Goal: Task Accomplishment & Management: Manage account settings

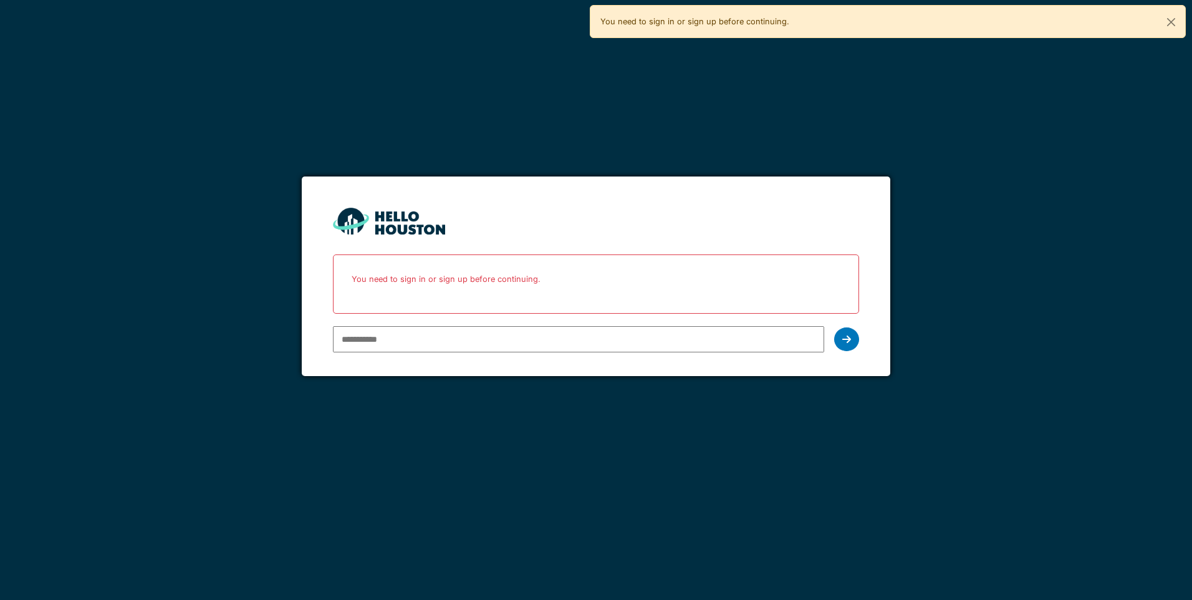
click at [378, 344] on input "email" at bounding box center [578, 339] width 491 height 26
type input "**********"
click at [856, 337] on div at bounding box center [846, 339] width 25 height 24
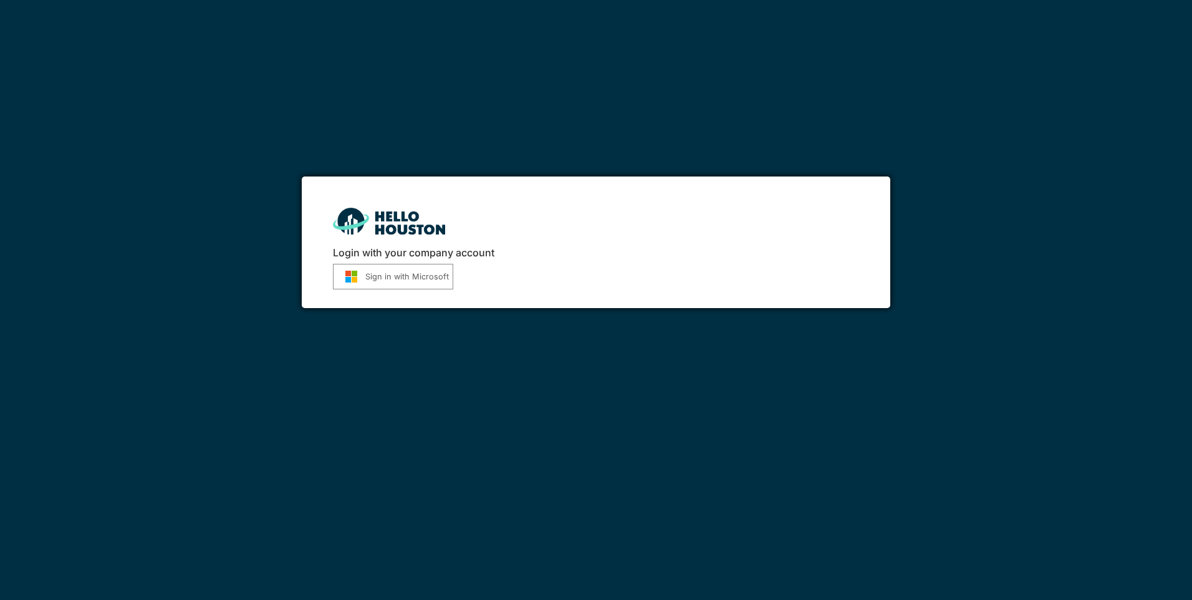
click at [367, 278] on button "Sign in with Microsoft" at bounding box center [393, 277] width 120 height 26
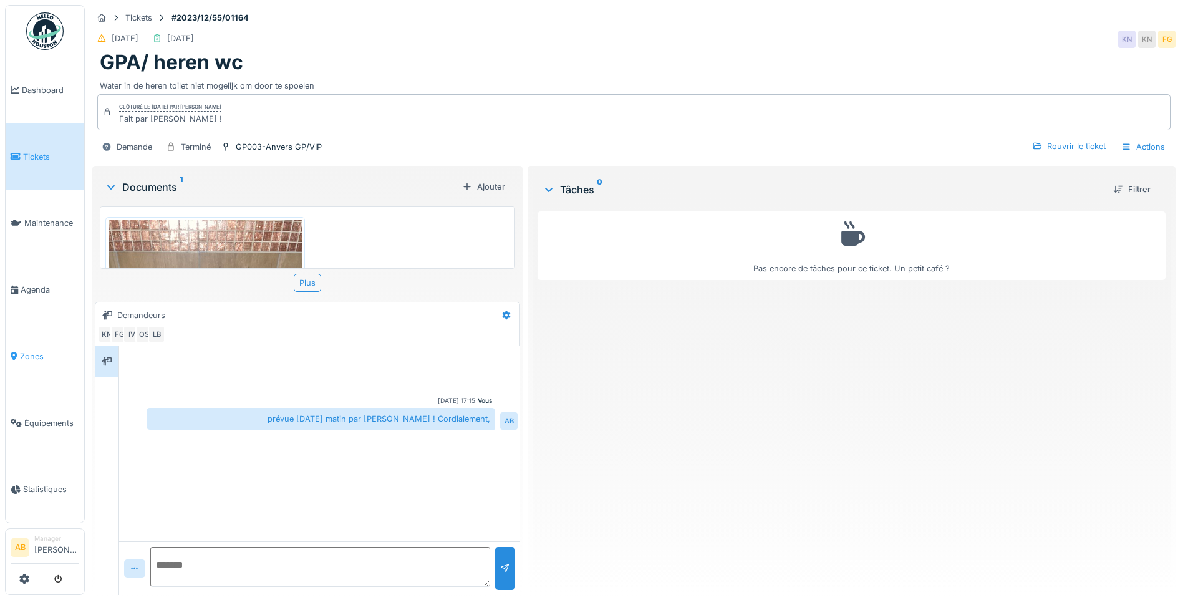
click at [27, 351] on span "Zones" at bounding box center [49, 357] width 59 height 12
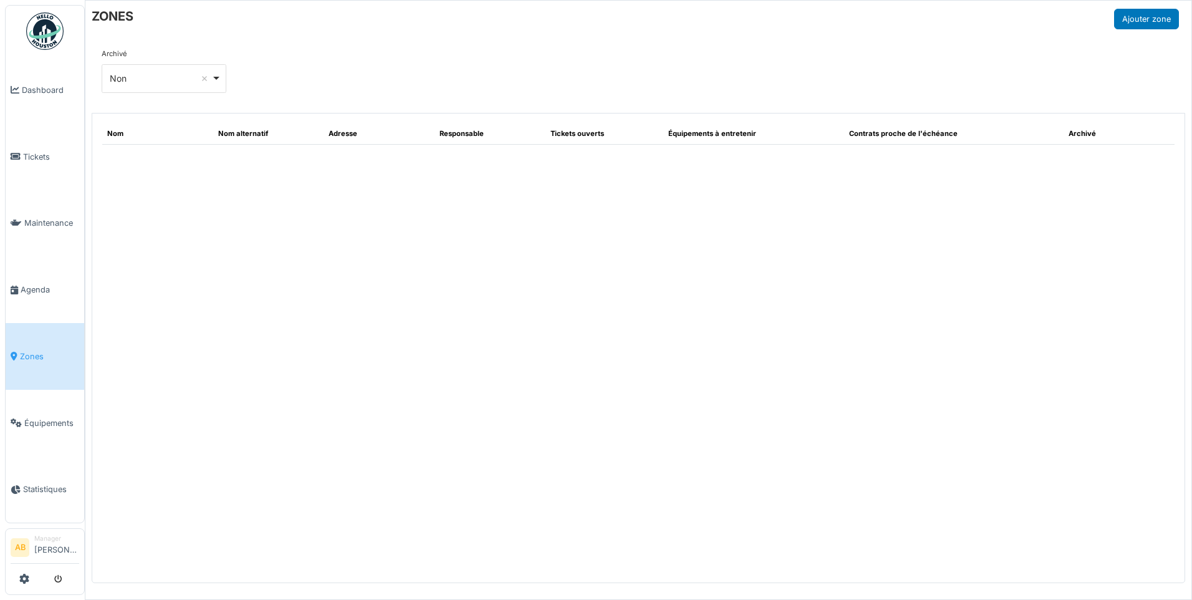
select select "**"
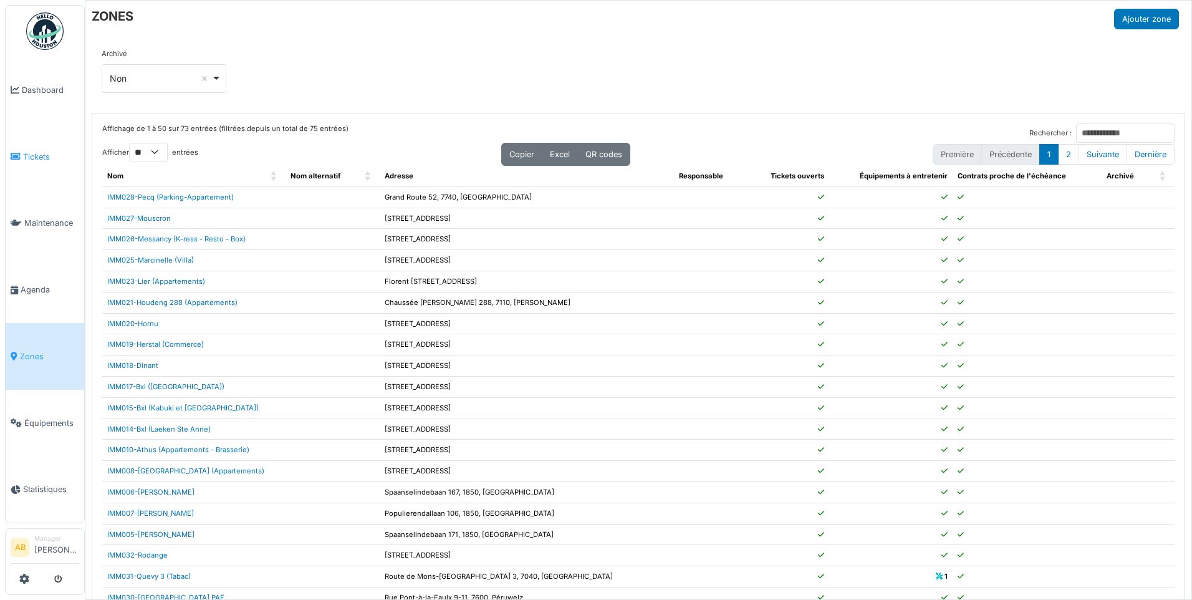
click at [36, 142] on link "Tickets" at bounding box center [45, 156] width 79 height 67
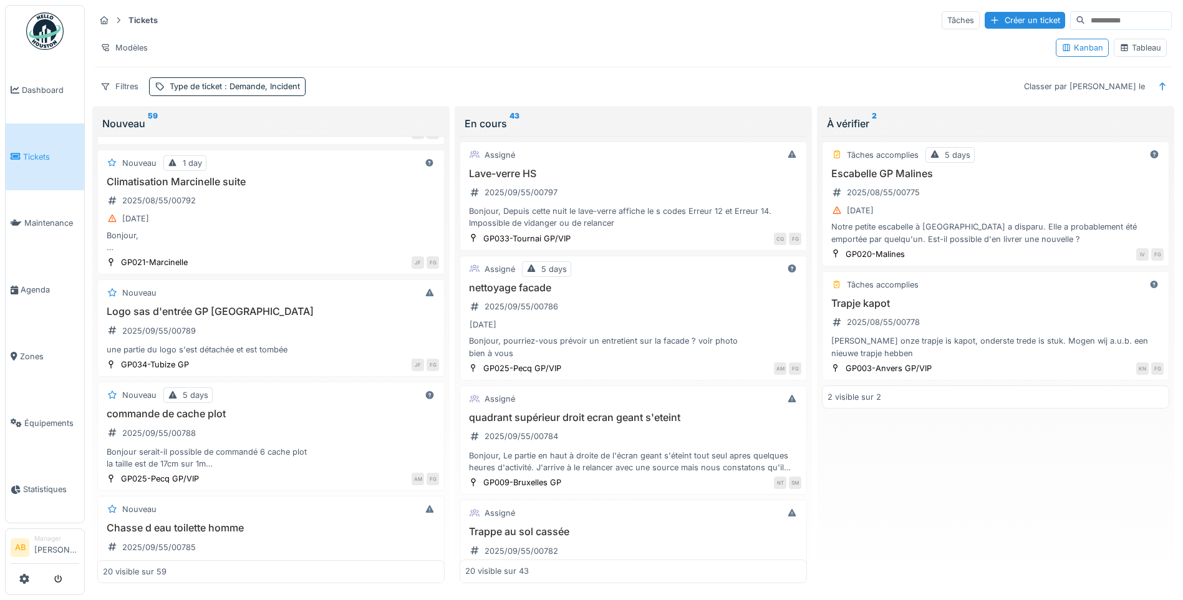
scroll to position [499, 0]
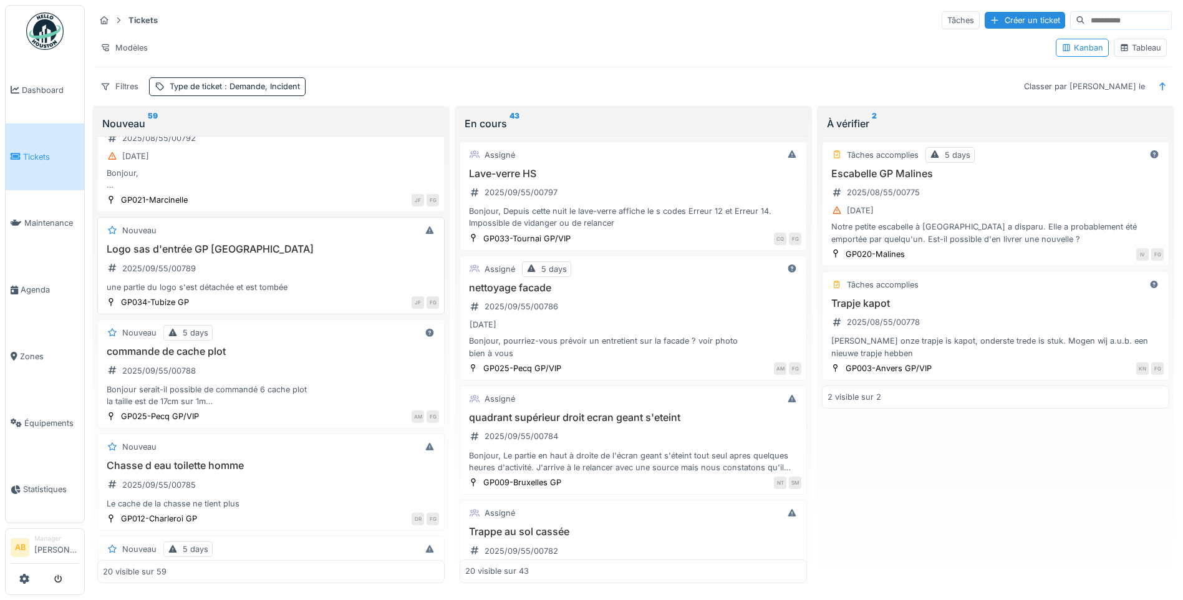
click at [251, 271] on div "Logo sas d'entrée GP Tubize 2025/09/55/00789 une partie du logo s'est détachée …" at bounding box center [271, 268] width 336 height 50
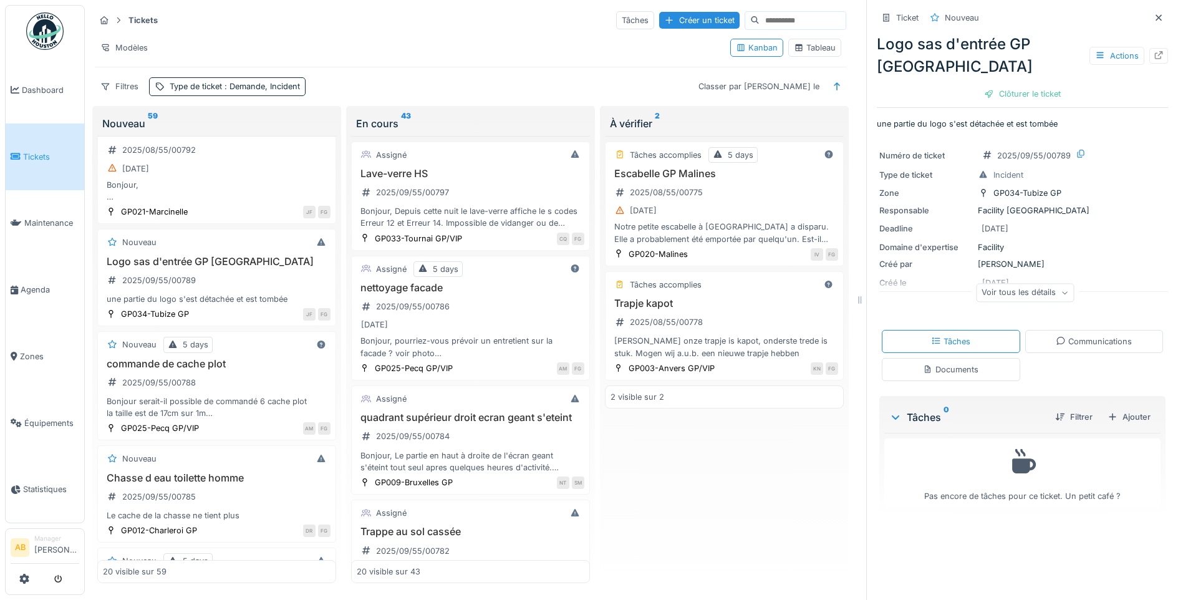
click at [980, 365] on div "Documents" at bounding box center [951, 369] width 138 height 23
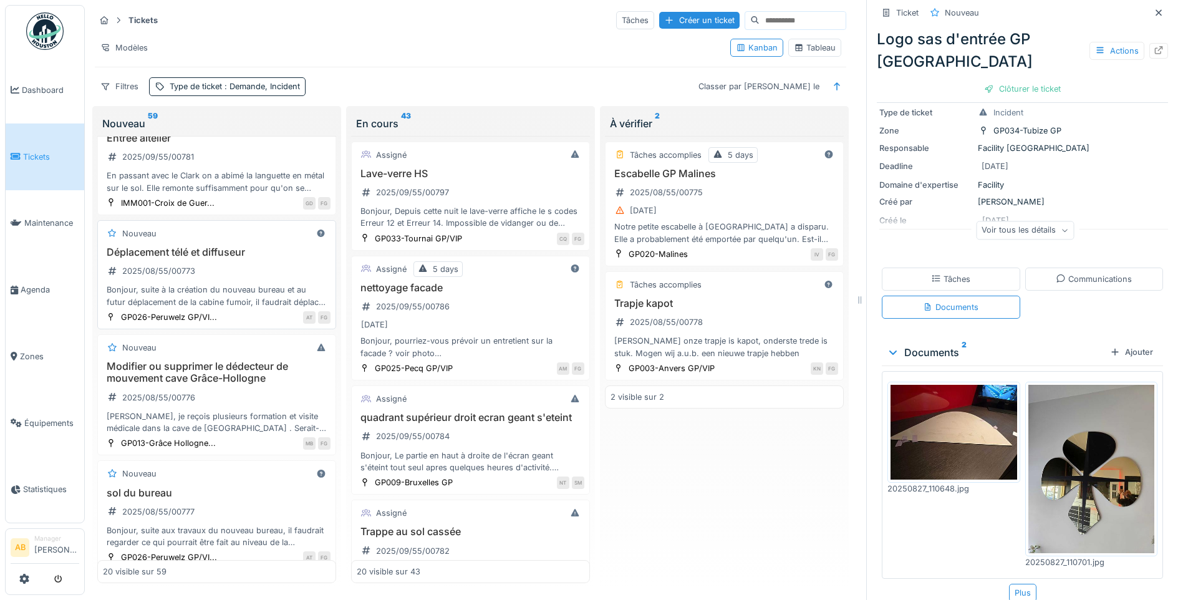
scroll to position [1310, 0]
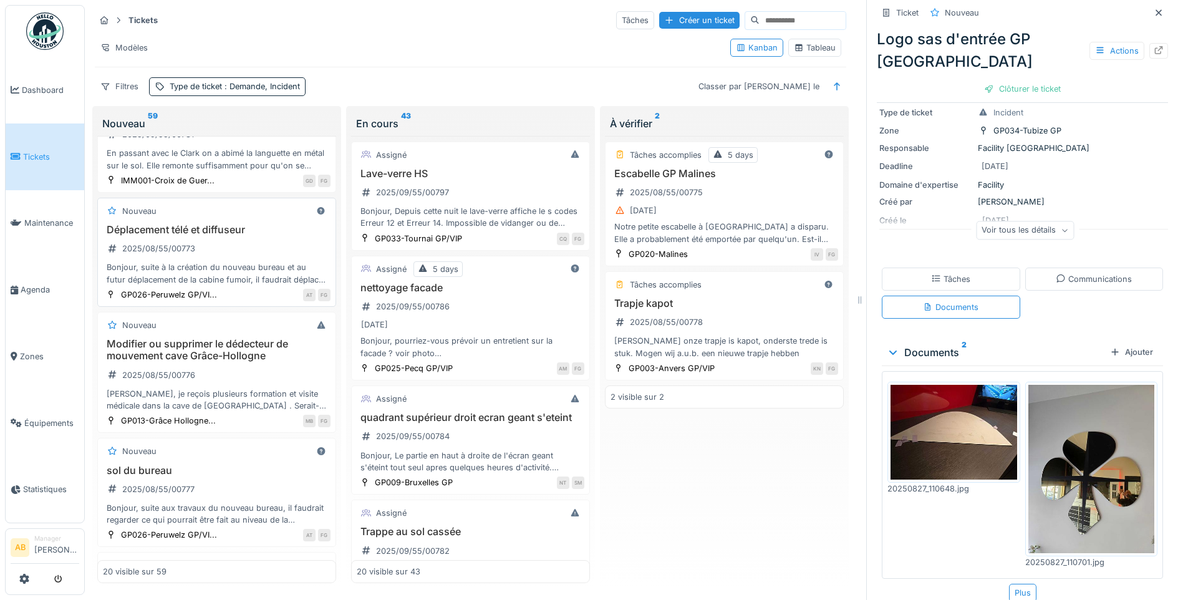
click at [241, 339] on h3 "Modifier ou supprimer le dédecteur de mouvement cave Grâce-Hollogne" at bounding box center [217, 350] width 228 height 24
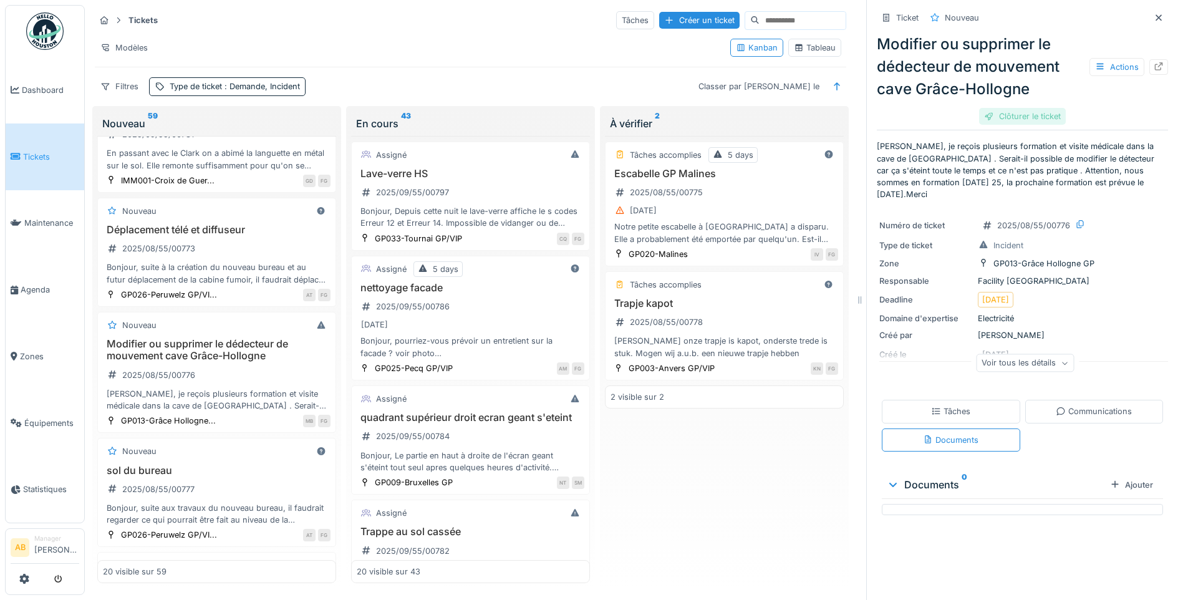
click at [1041, 108] on div "Clôturer le ticket" at bounding box center [1022, 116] width 87 height 17
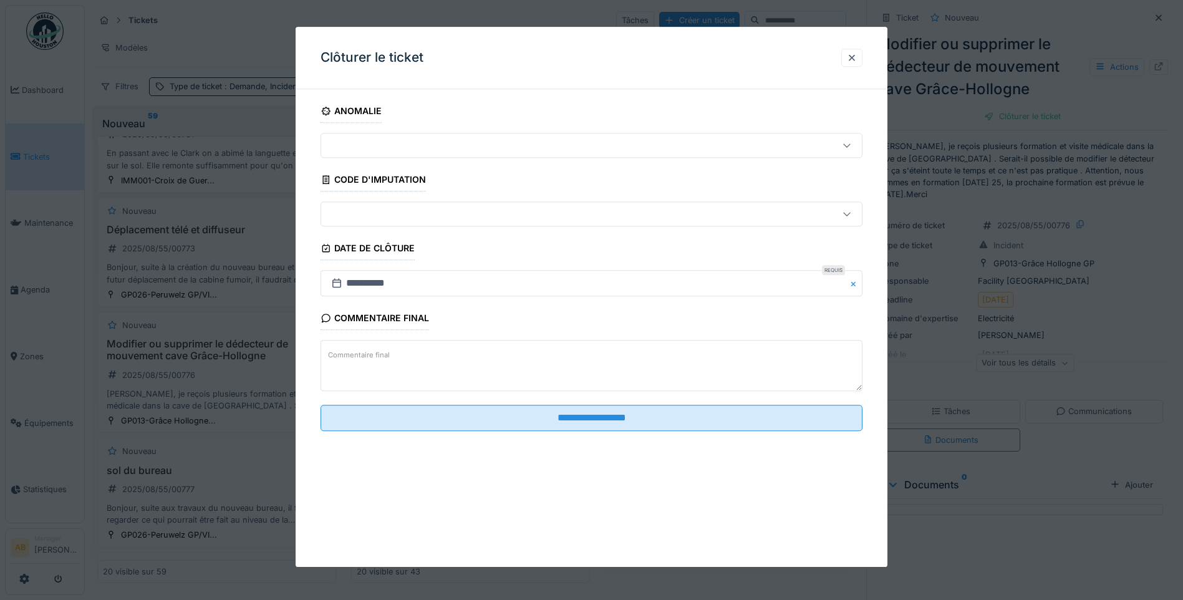
click at [380, 370] on textarea "Commentaire final" at bounding box center [592, 366] width 542 height 51
type textarea "**"
click at [428, 432] on fieldset "**********" at bounding box center [592, 270] width 542 height 342
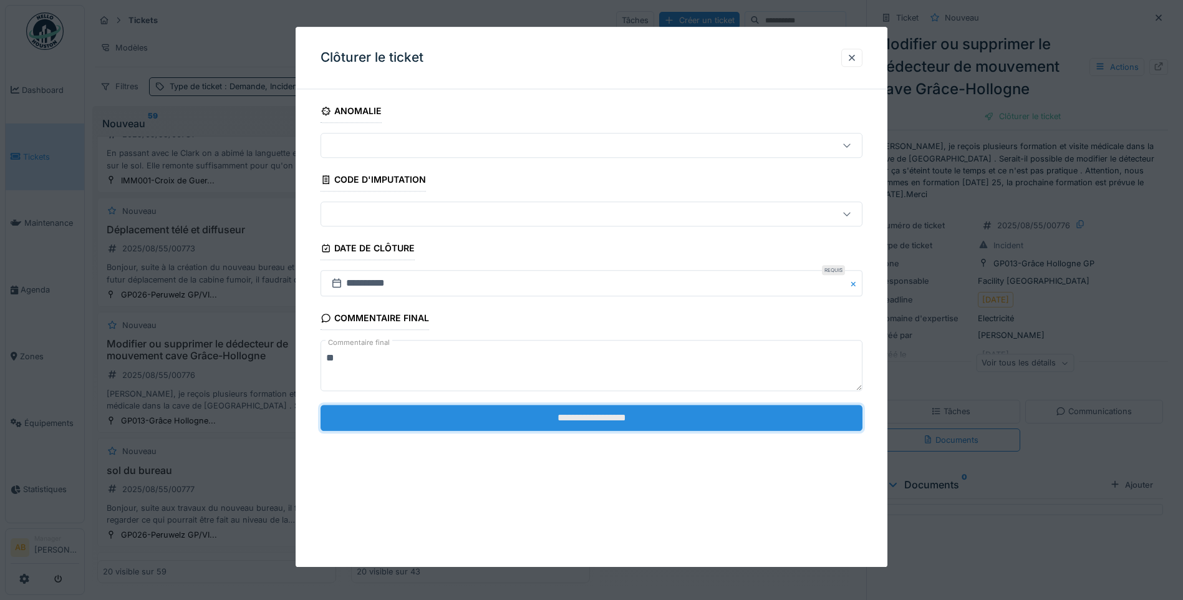
click at [427, 422] on input "**********" at bounding box center [592, 418] width 542 height 26
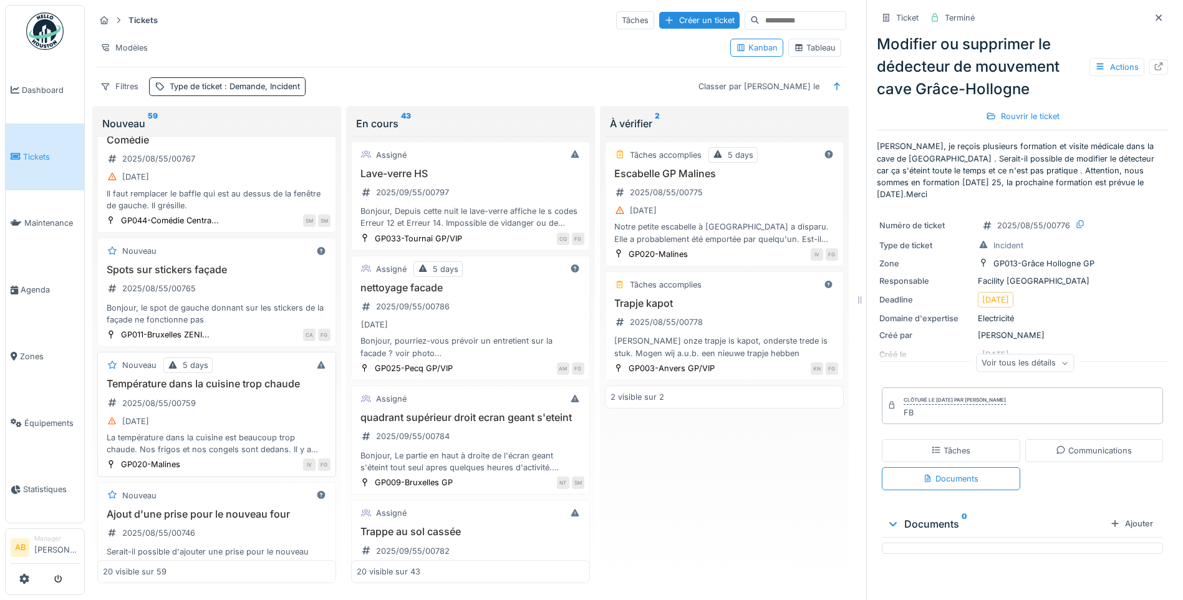
scroll to position [1923, 0]
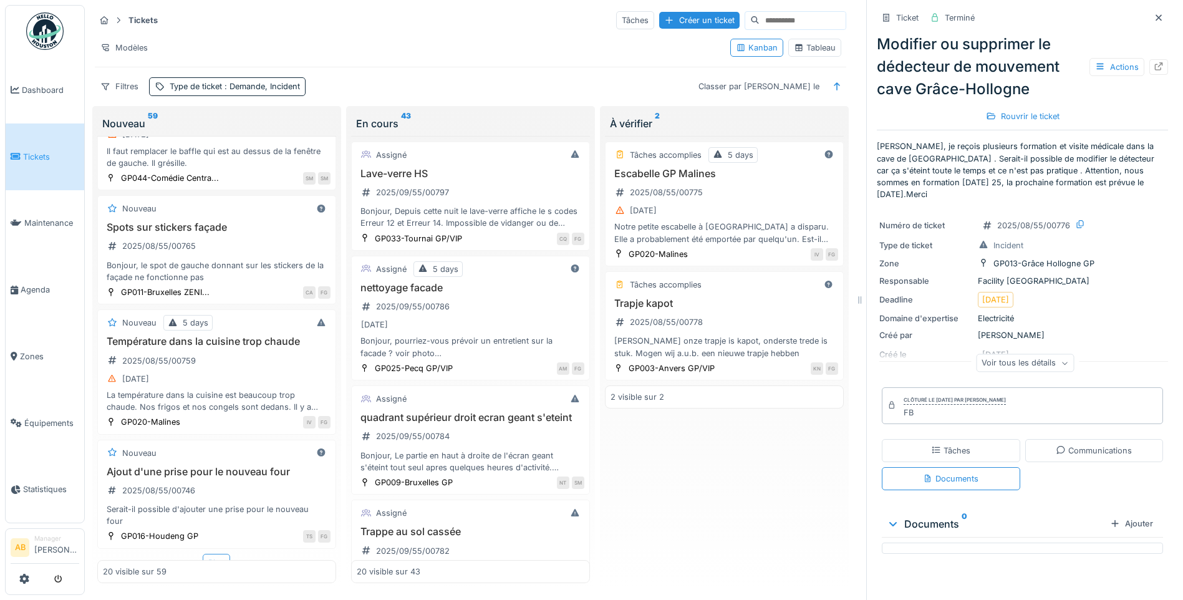
click at [210, 554] on div "Plus" at bounding box center [216, 563] width 27 height 18
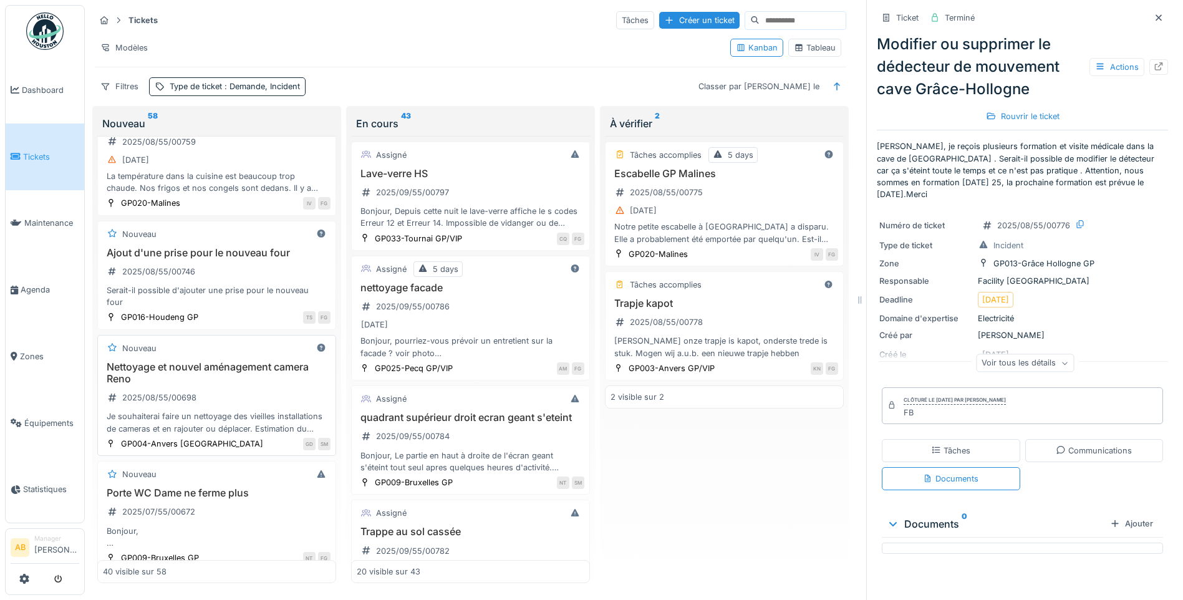
scroll to position [2172, 0]
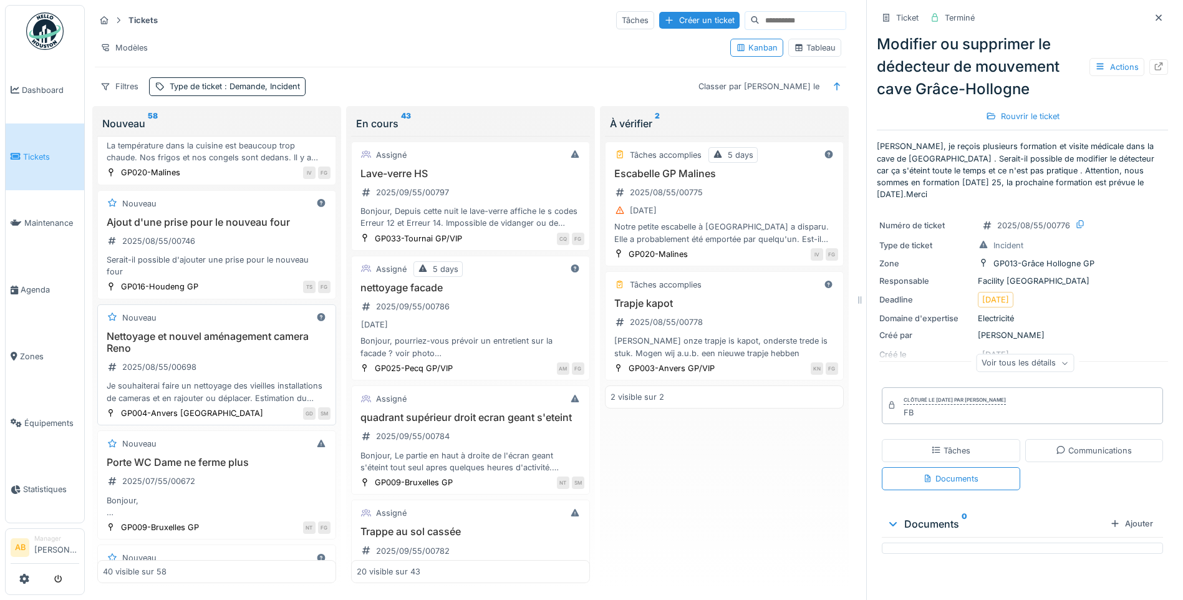
click at [249, 331] on h3 "Nettoyage et nouvel aménagement camera Reno" at bounding box center [217, 343] width 228 height 24
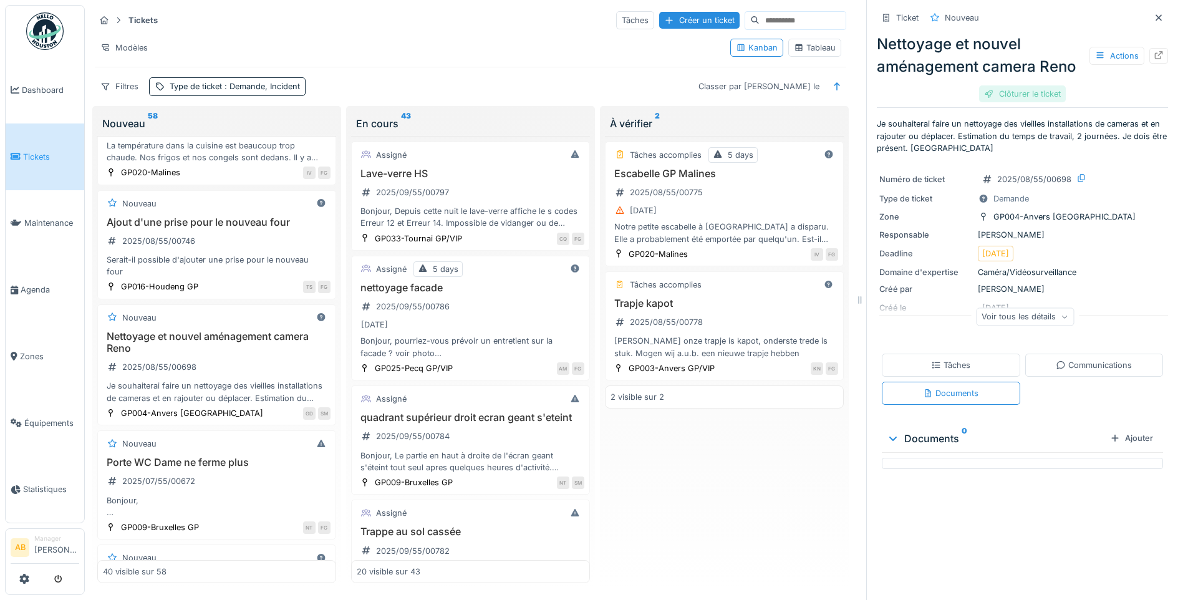
click at [1018, 87] on div "Clôturer le ticket" at bounding box center [1022, 93] width 87 height 17
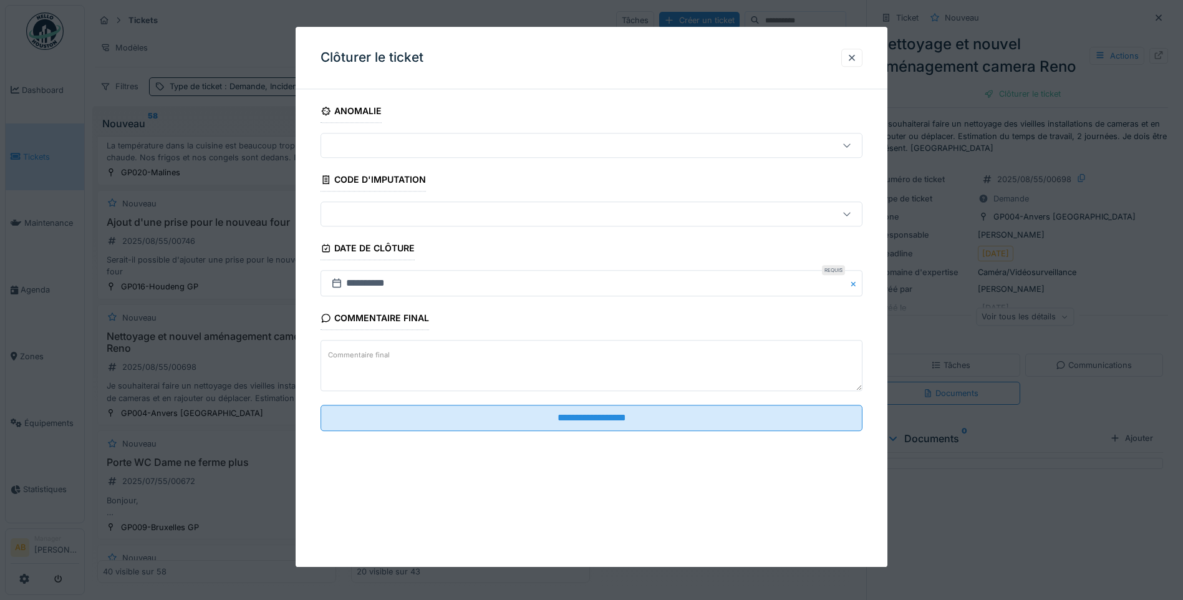
click at [414, 350] on textarea "Commentaire final" at bounding box center [592, 366] width 542 height 51
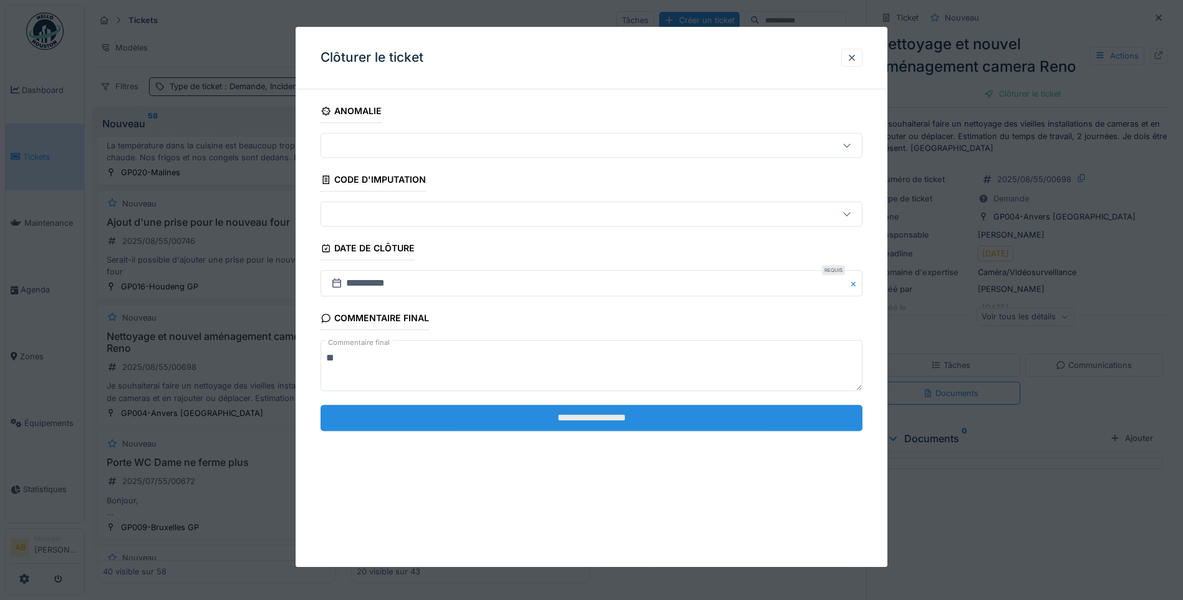
type textarea "**"
click at [428, 420] on input "**********" at bounding box center [592, 418] width 542 height 26
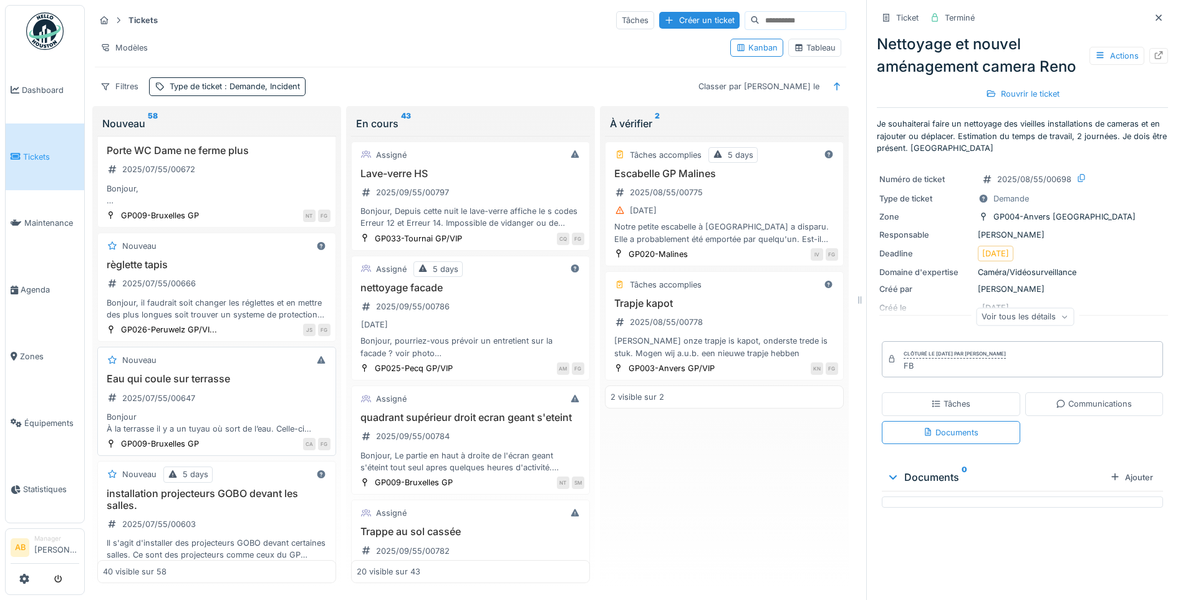
scroll to position [2546, 0]
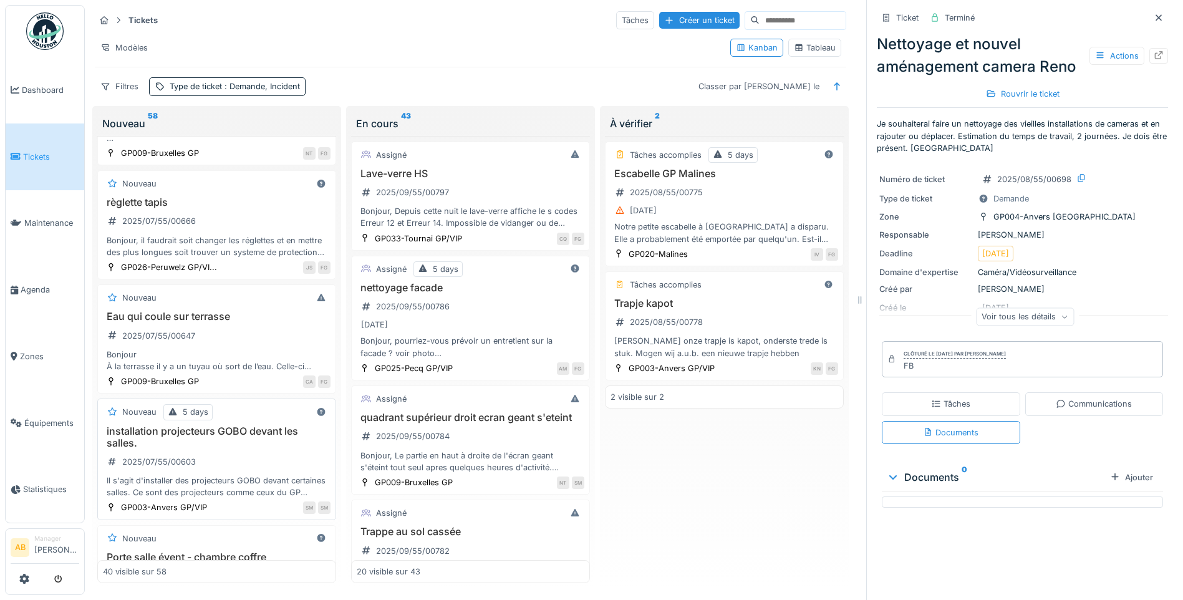
click at [221, 425] on h3 "installation projecteurs GOBO devant les salles." at bounding box center [217, 437] width 228 height 24
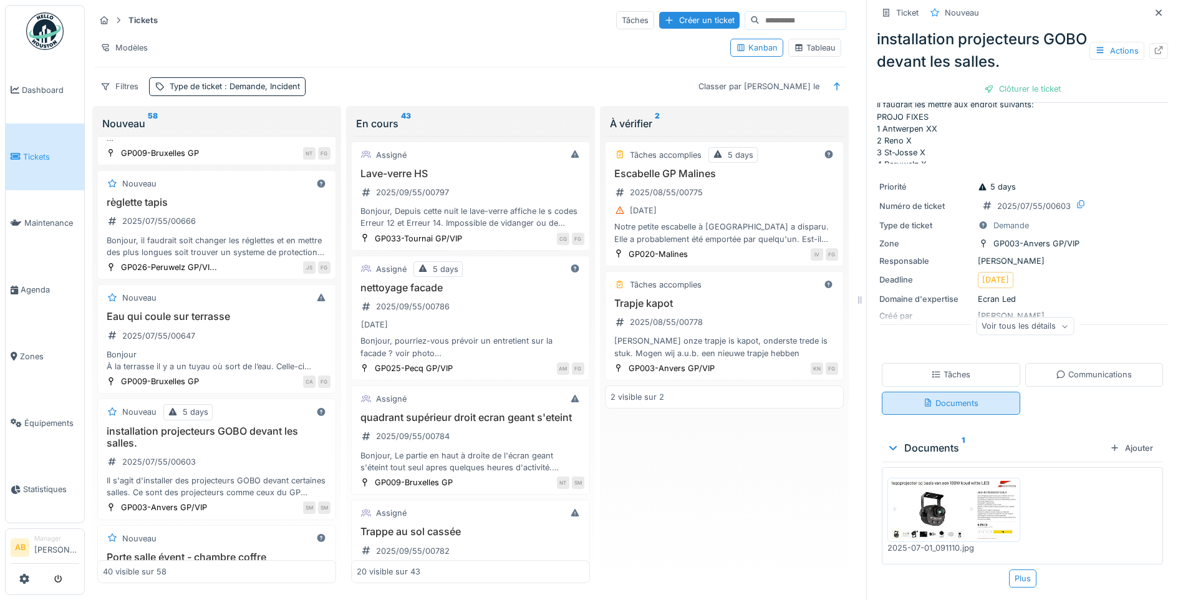
scroll to position [81, 0]
click at [1071, 367] on div "Communications" at bounding box center [1094, 373] width 76 height 12
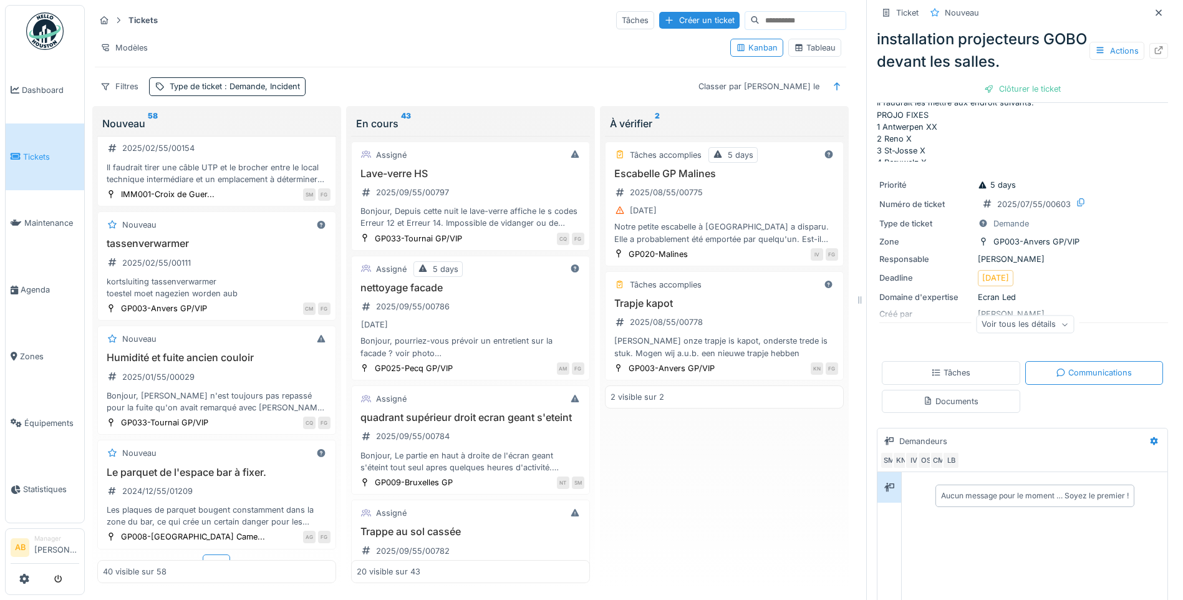
scroll to position [4231, 0]
click at [212, 554] on div "Plus" at bounding box center [216, 563] width 27 height 18
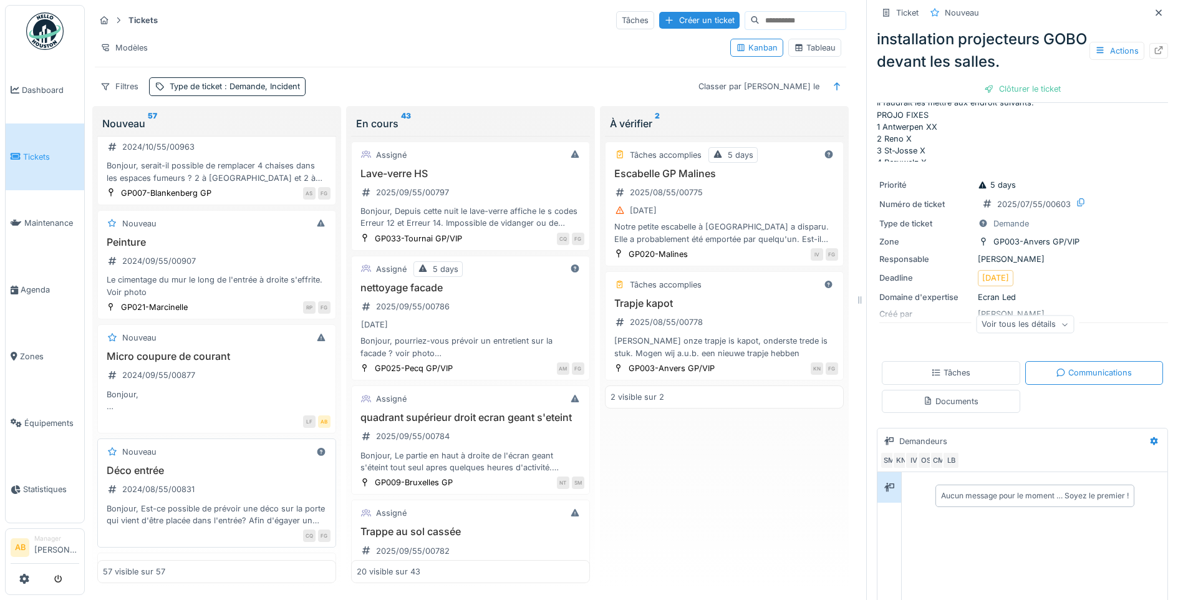
scroll to position [4979, 0]
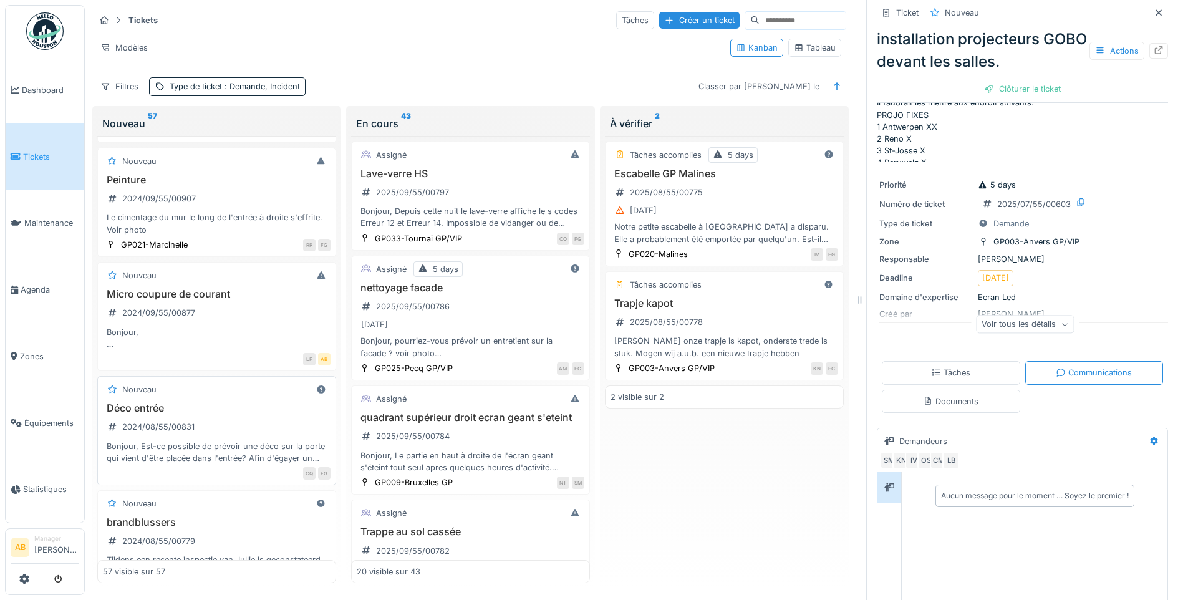
click at [256, 402] on h3 "Déco entrée" at bounding box center [217, 408] width 228 height 12
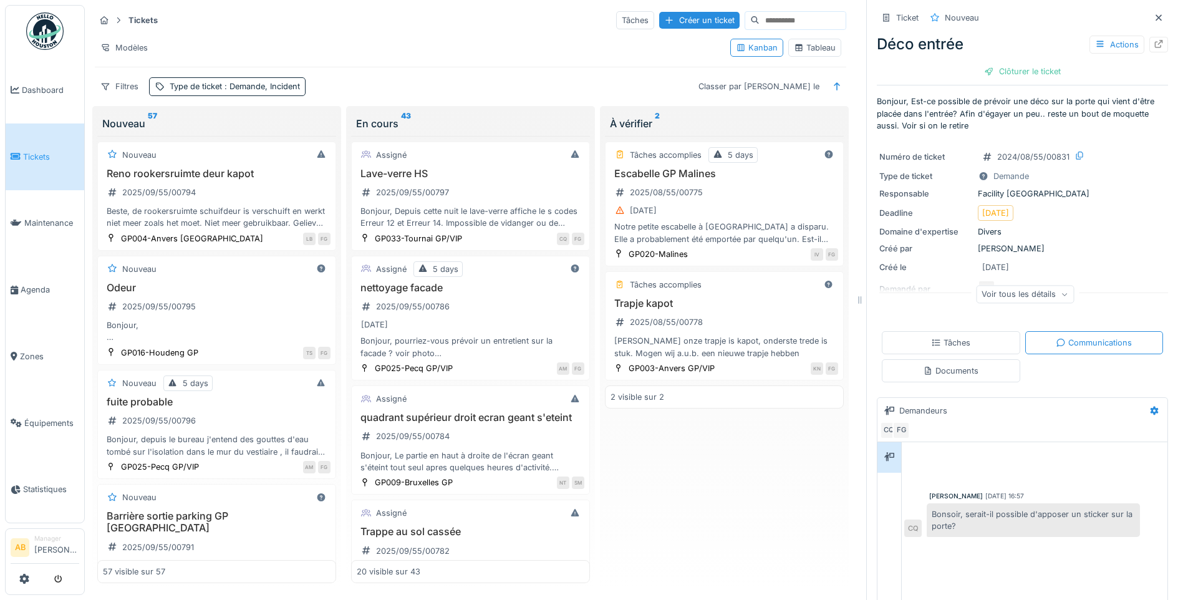
click at [50, 44] on img at bounding box center [44, 30] width 37 height 37
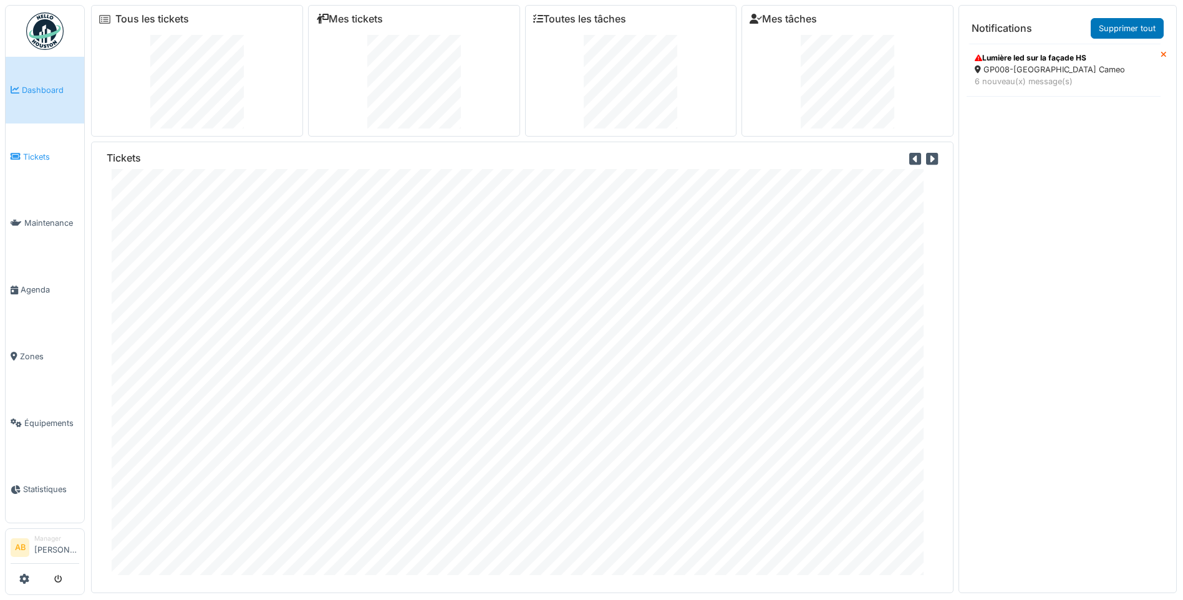
click at [28, 160] on span "Tickets" at bounding box center [51, 157] width 56 height 12
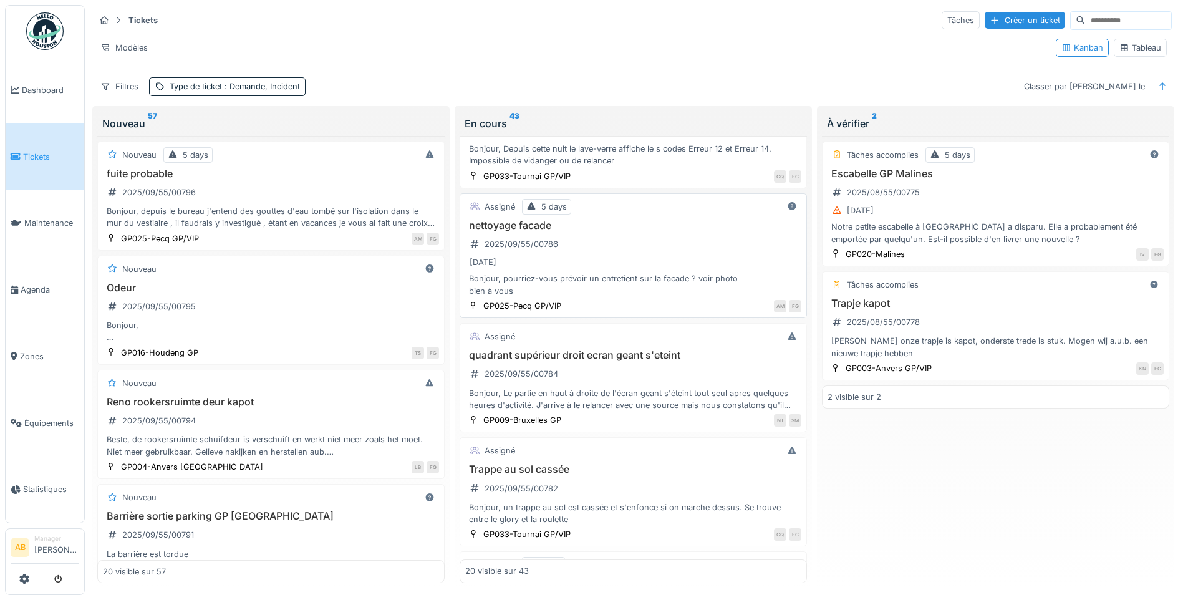
scroll to position [125, 0]
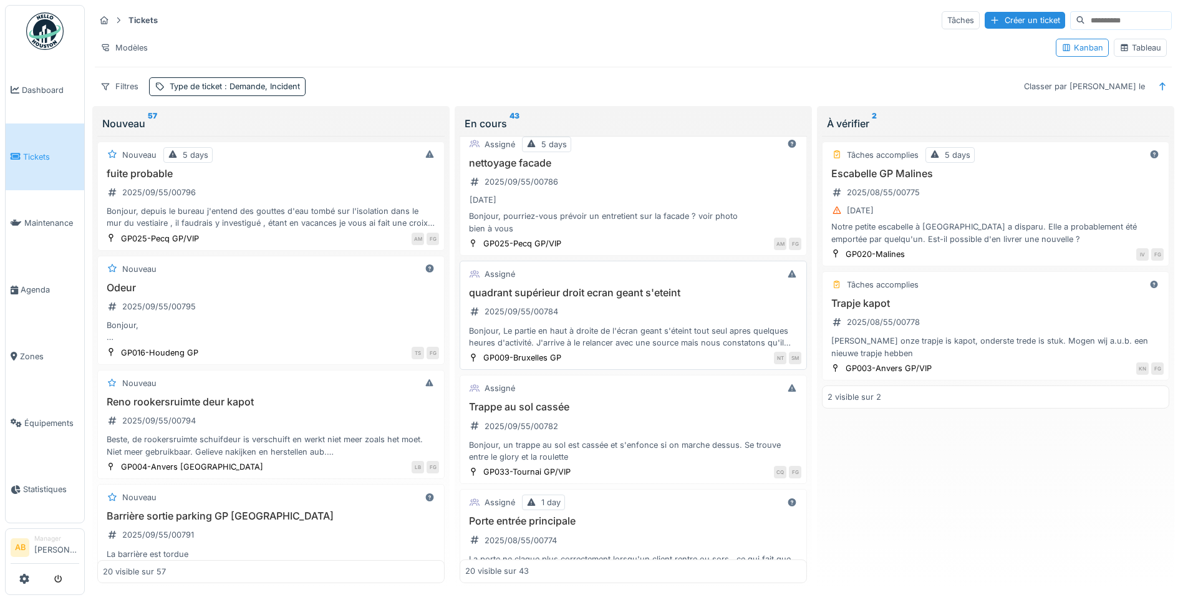
click at [687, 302] on div "quadrant supérieur droit ecran geant s'eteint 2025/09/55/00784 Bonjour, Le part…" at bounding box center [633, 318] width 336 height 62
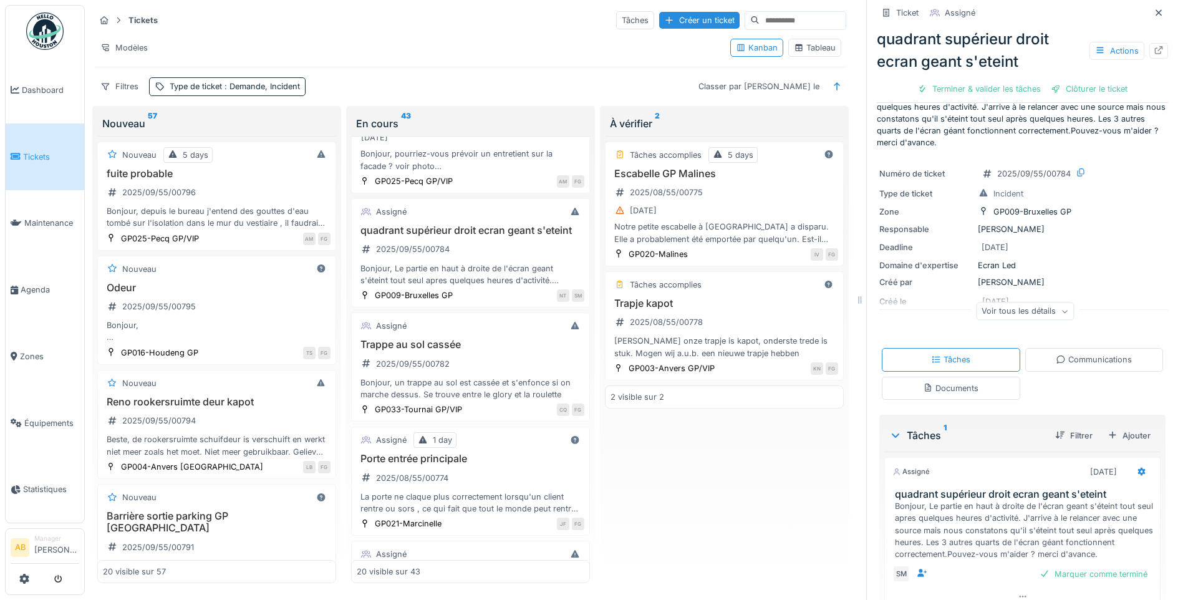
scroll to position [62, 0]
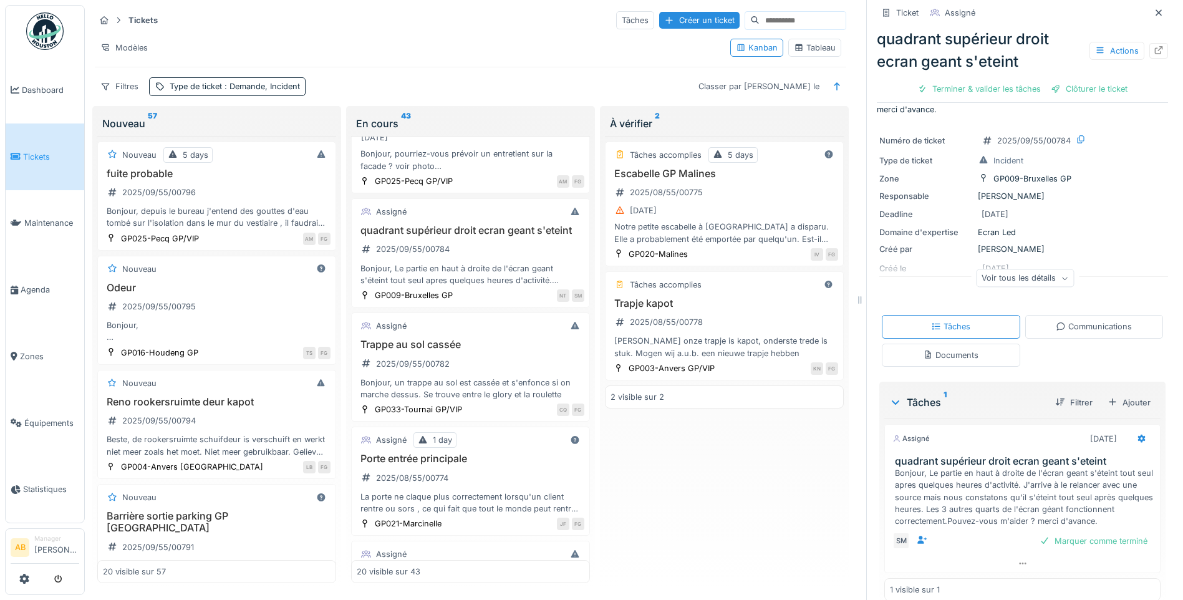
click at [1069, 337] on div "Communications" at bounding box center [1094, 326] width 138 height 23
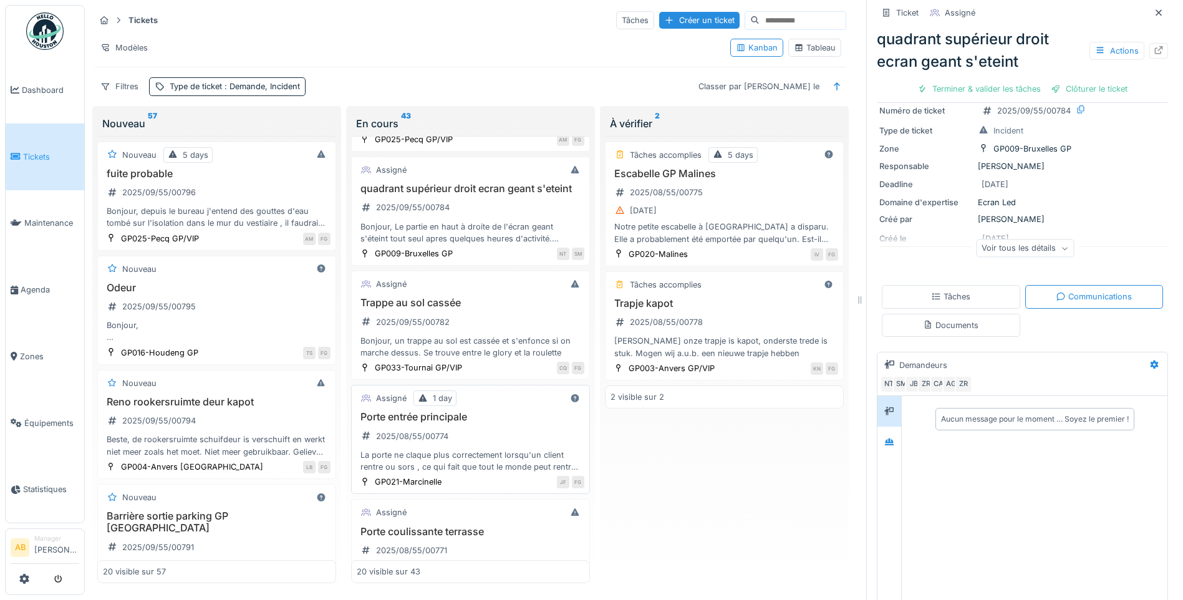
scroll to position [249, 0]
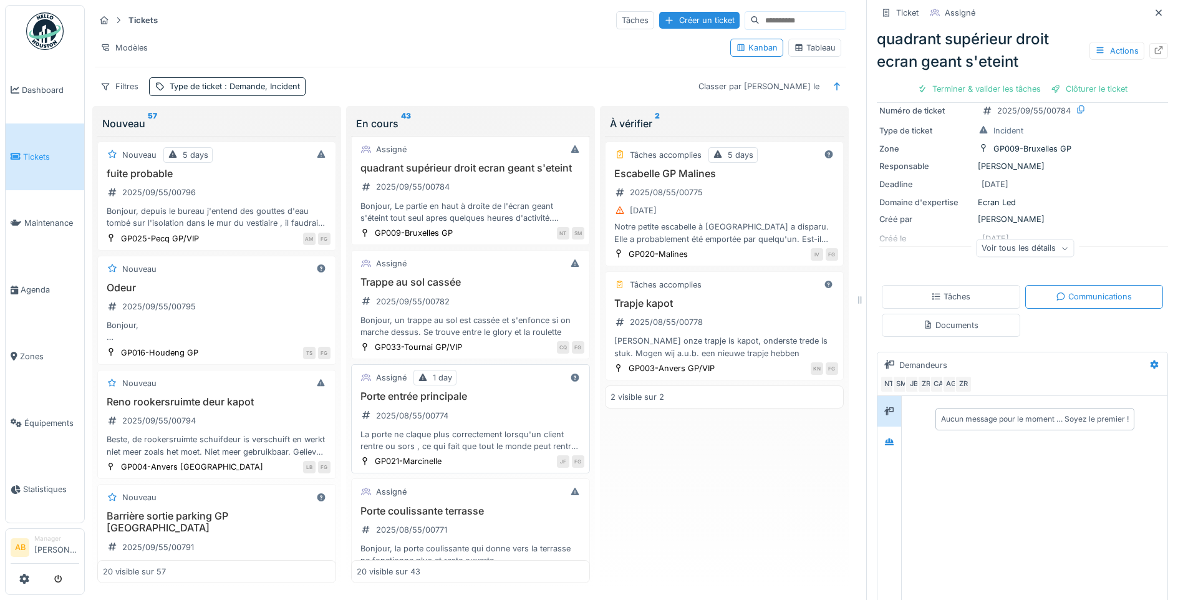
click at [508, 431] on div "La porte ne claque plus correctement lorsqu'un client rentre ou sors , ce qui f…" at bounding box center [471, 440] width 228 height 24
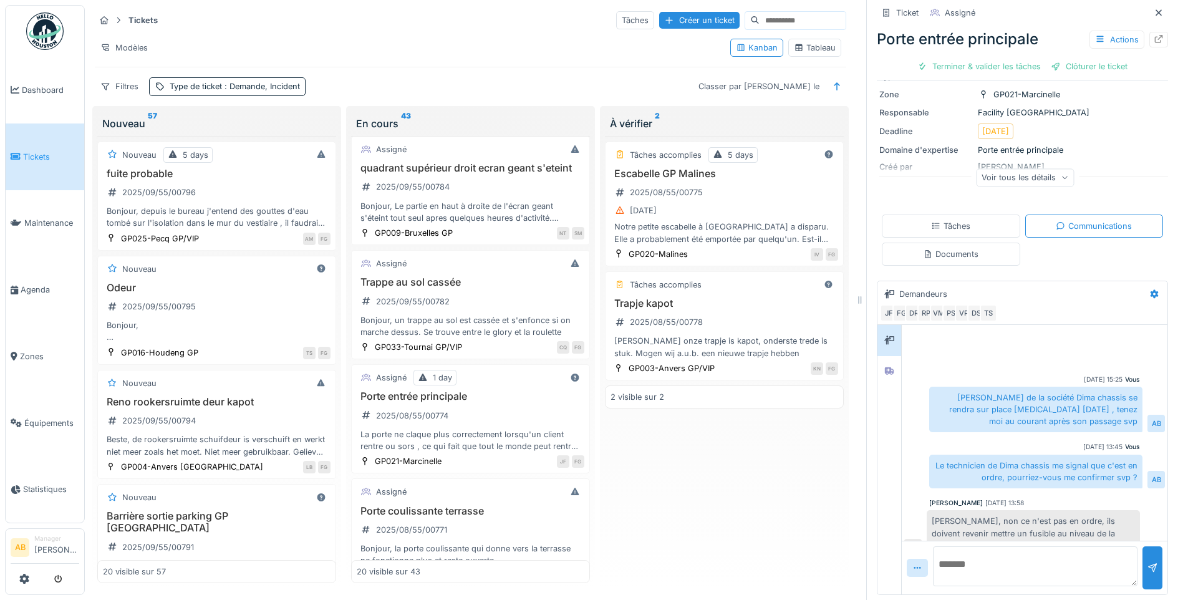
scroll to position [21, 0]
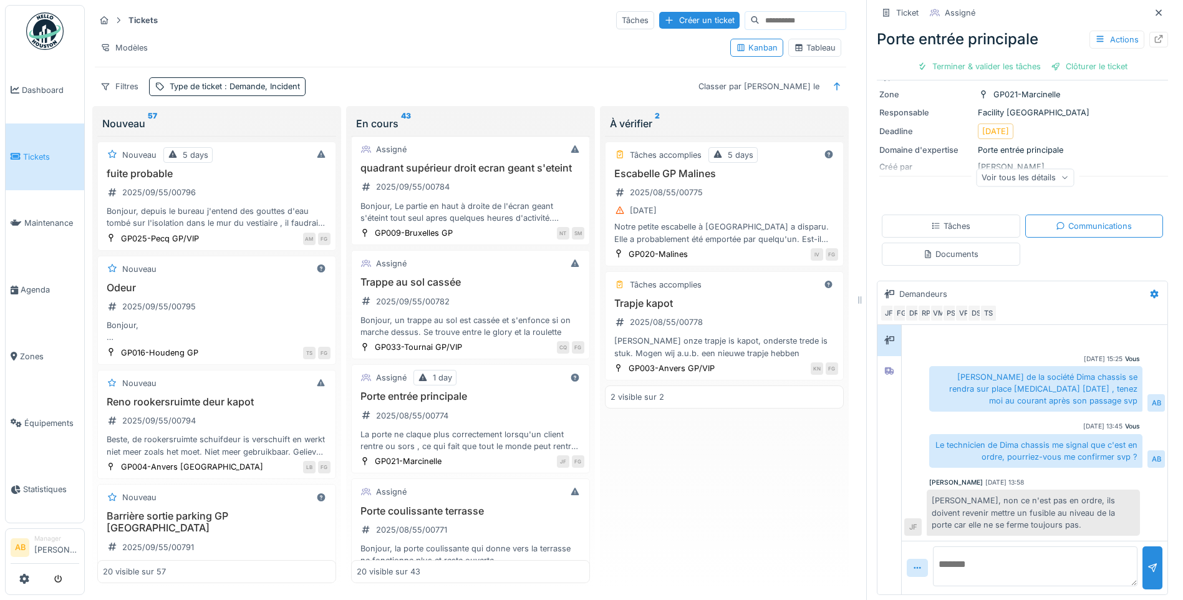
click at [905, 430] on div "Vous 28/08/2025 13:45 Le technicien de Dima chassis me signal que c'est en ordr…" at bounding box center [1034, 445] width 261 height 46
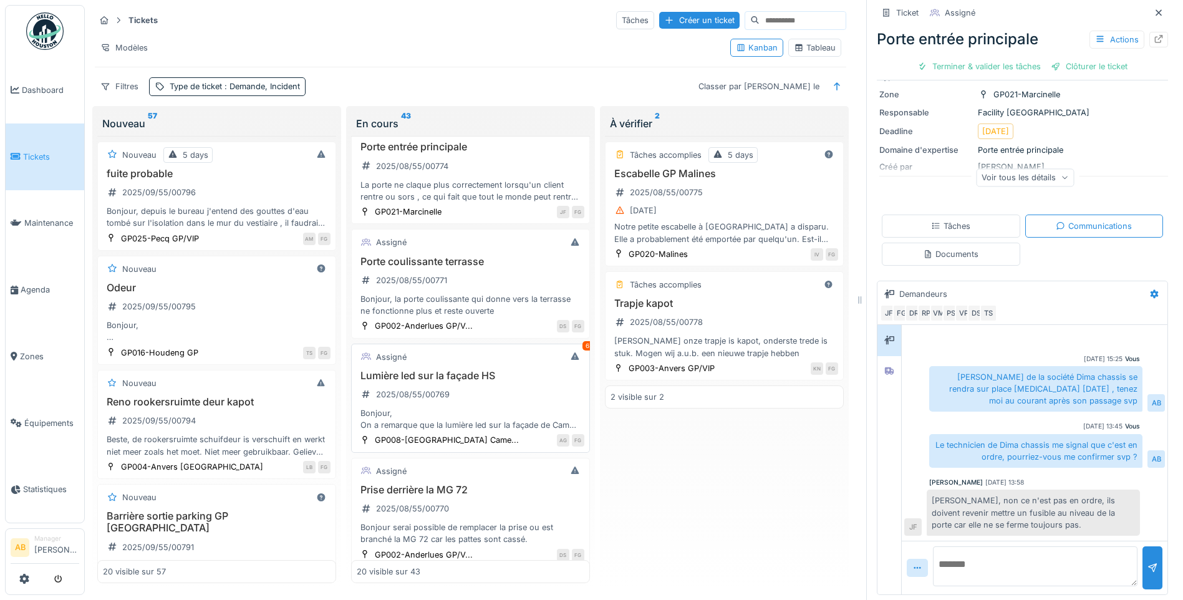
click at [498, 379] on h3 "Lumière led sur la façade HS" at bounding box center [471, 376] width 228 height 12
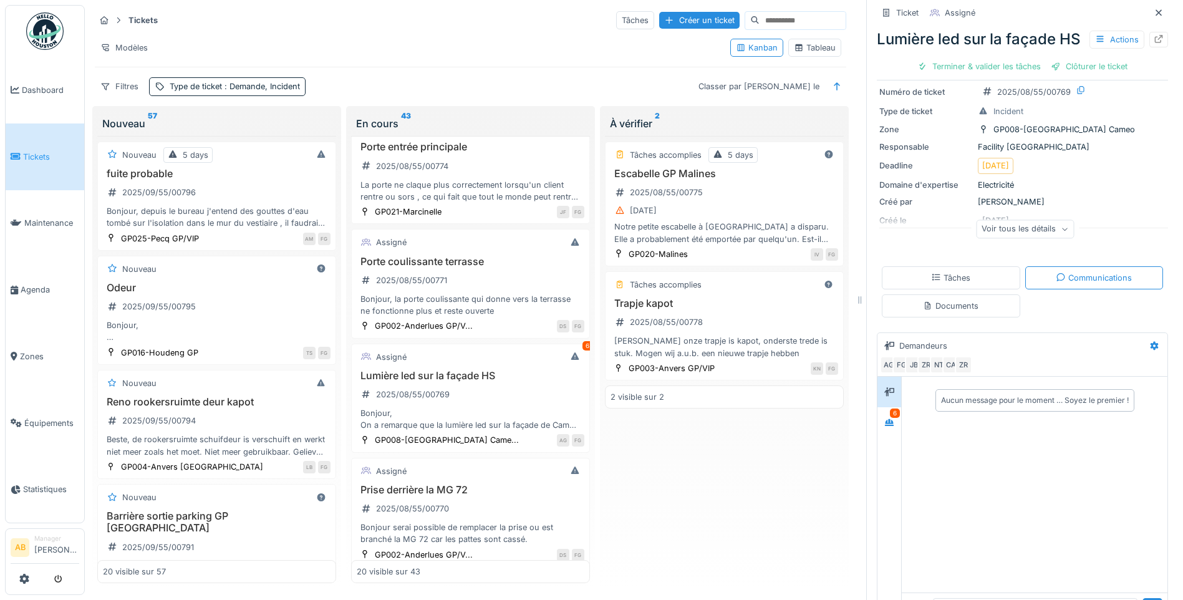
scroll to position [125, 0]
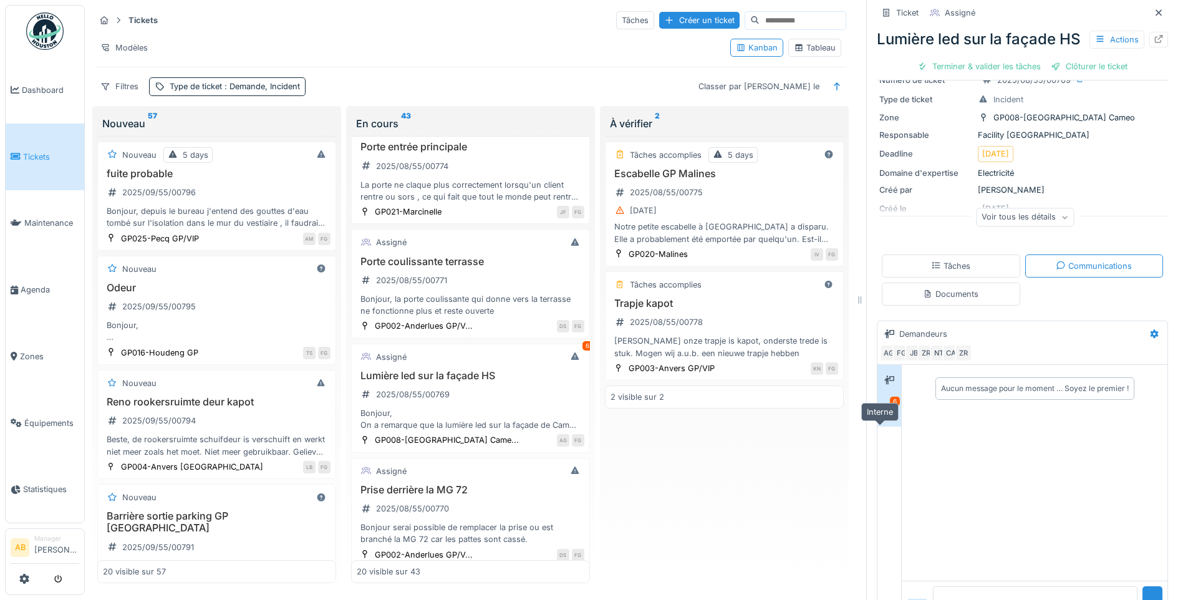
click at [885, 414] on icon at bounding box center [889, 410] width 9 height 7
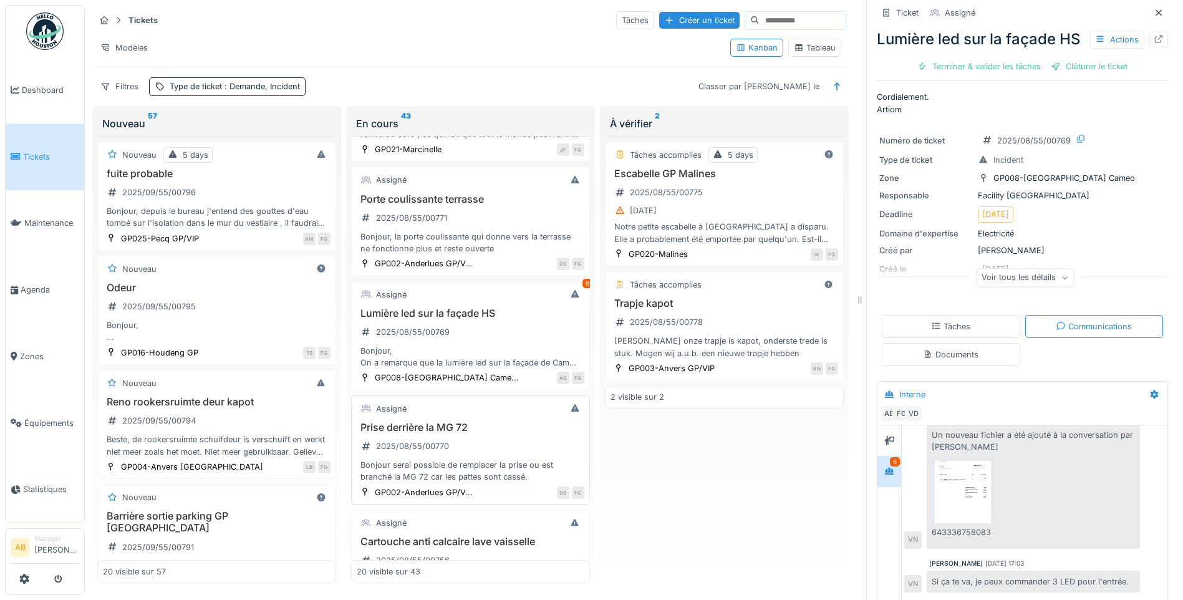
scroll to position [624, 0]
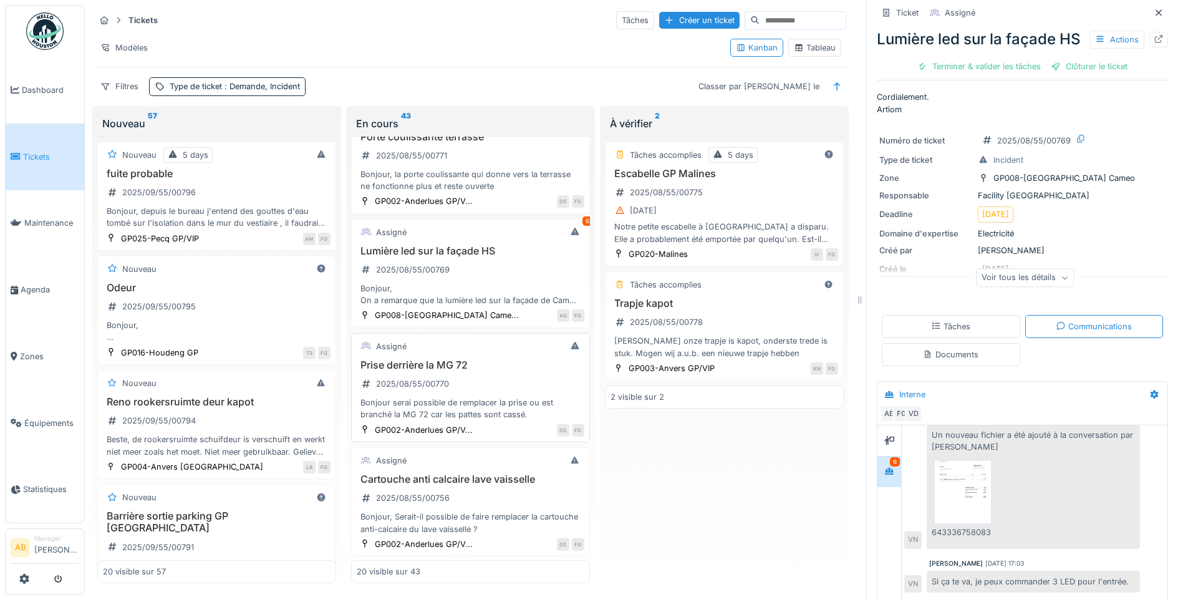
click at [512, 400] on div "Bonjour serai possible de remplacer la prise ou est branché la MG 72 car les pa…" at bounding box center [471, 409] width 228 height 24
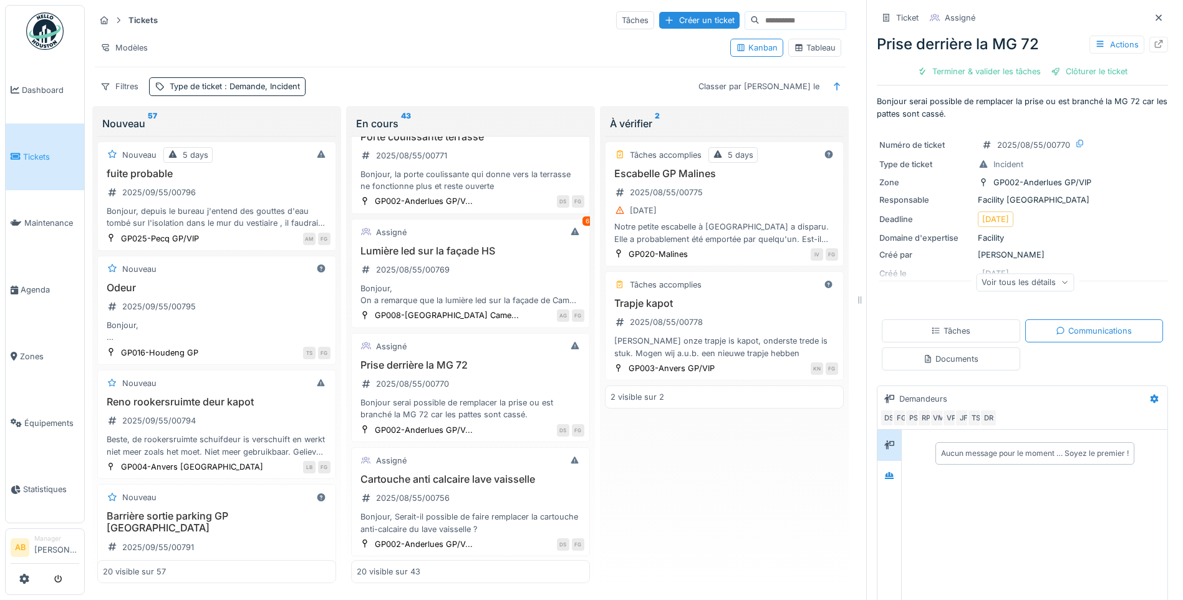
click at [1057, 64] on div "Clôturer le ticket" at bounding box center [1089, 71] width 87 height 17
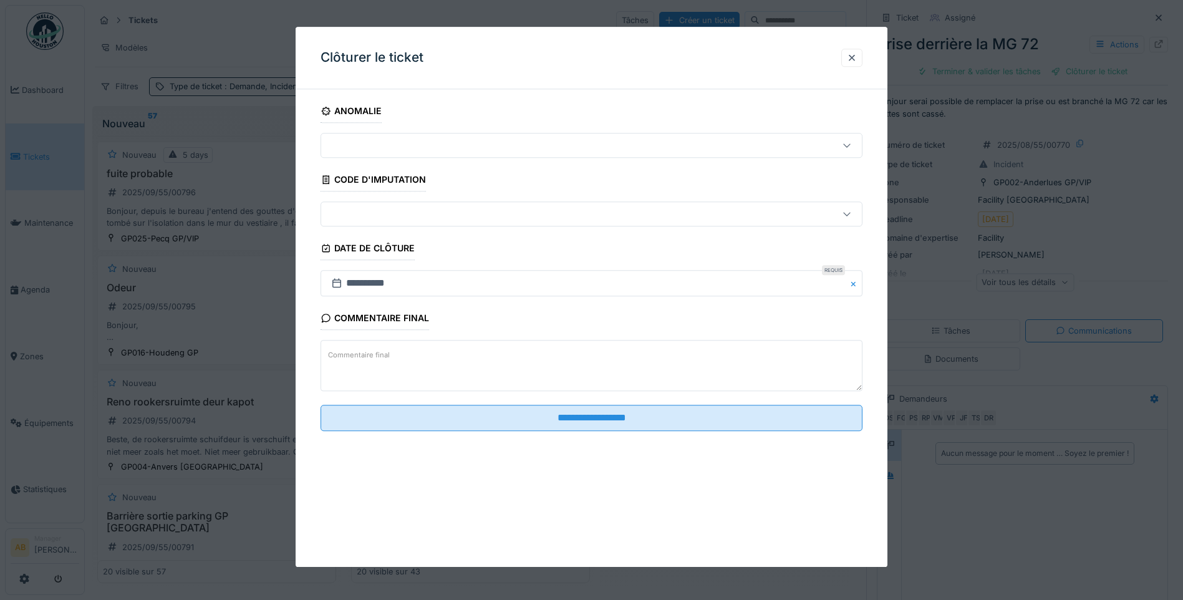
click at [418, 372] on textarea "Commentaire final" at bounding box center [592, 366] width 542 height 51
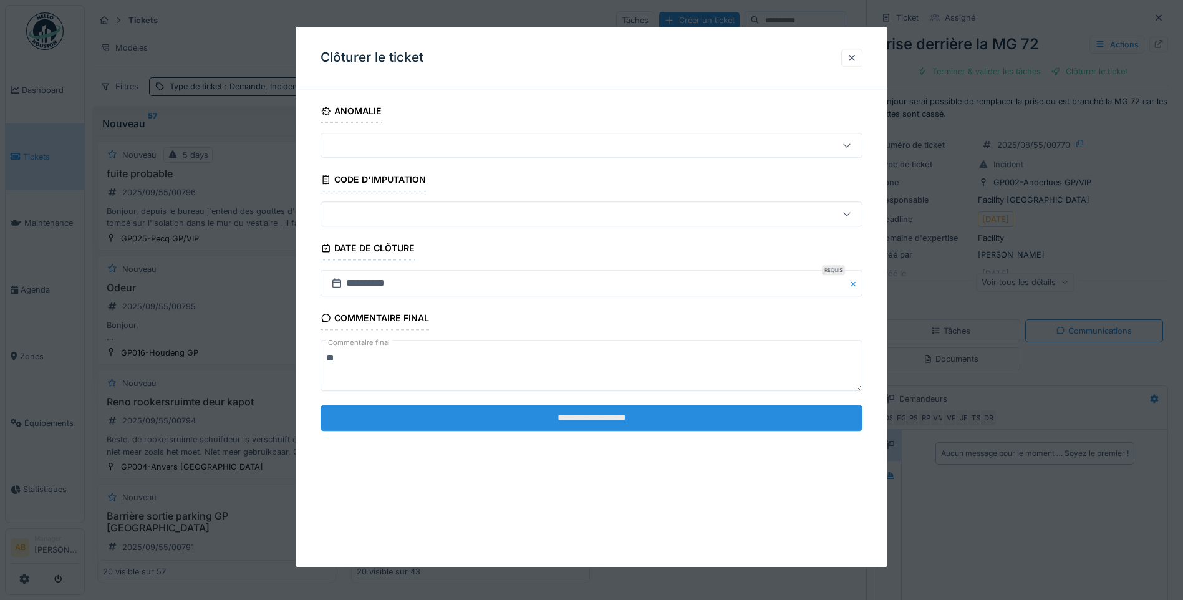
type textarea "**"
click at [422, 415] on input "**********" at bounding box center [592, 418] width 542 height 26
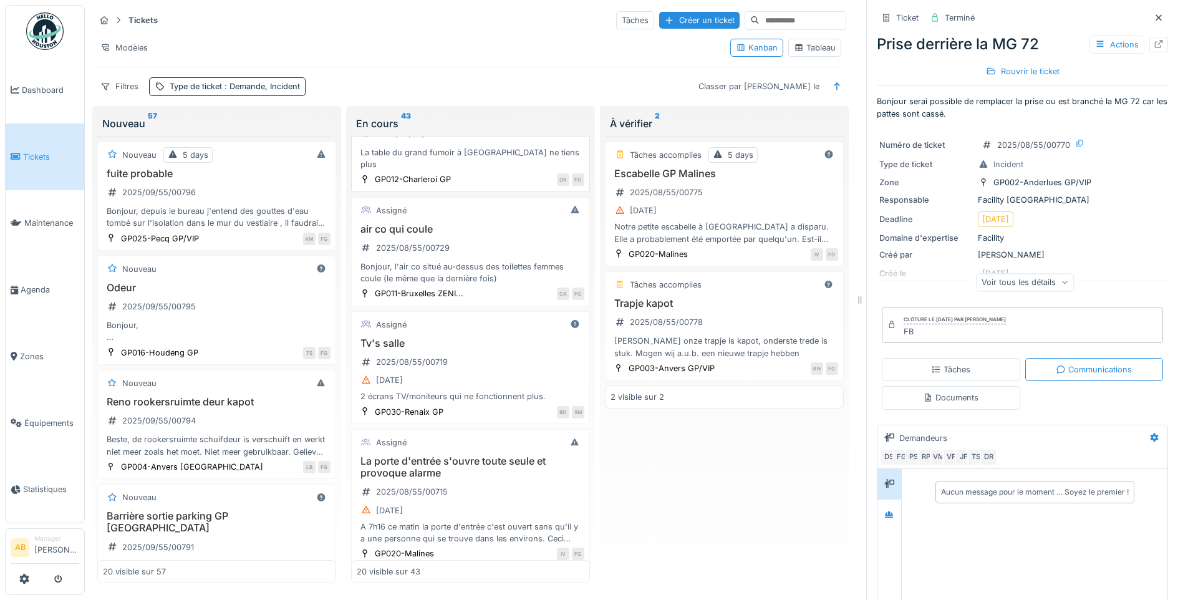
scroll to position [1622, 0]
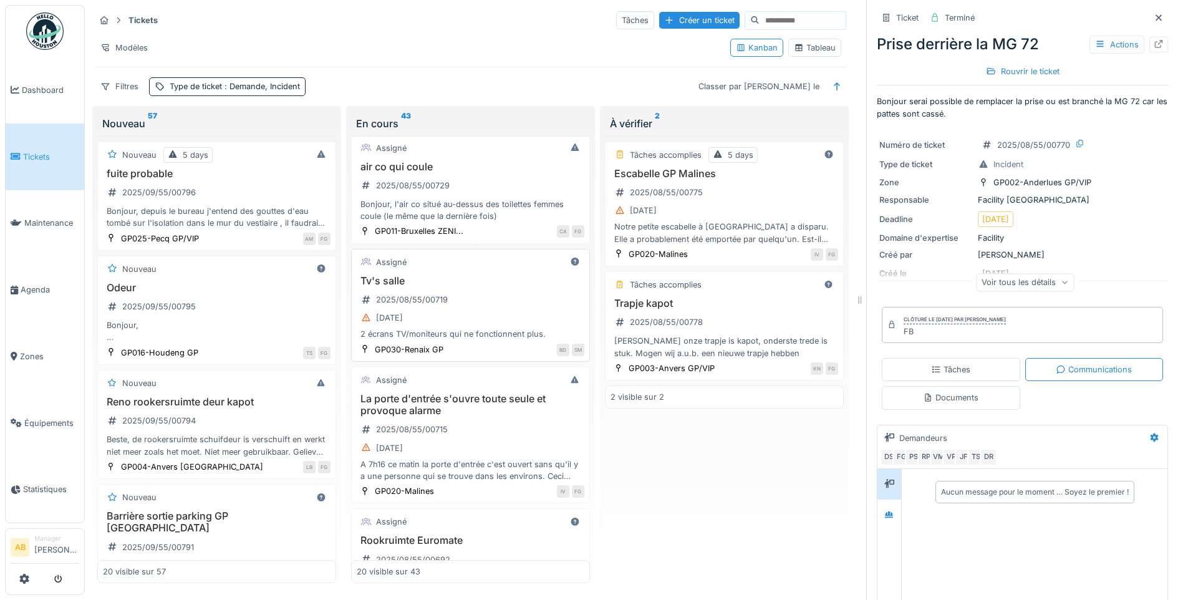
click at [459, 275] on h3 "Tv's salle" at bounding box center [471, 281] width 228 height 12
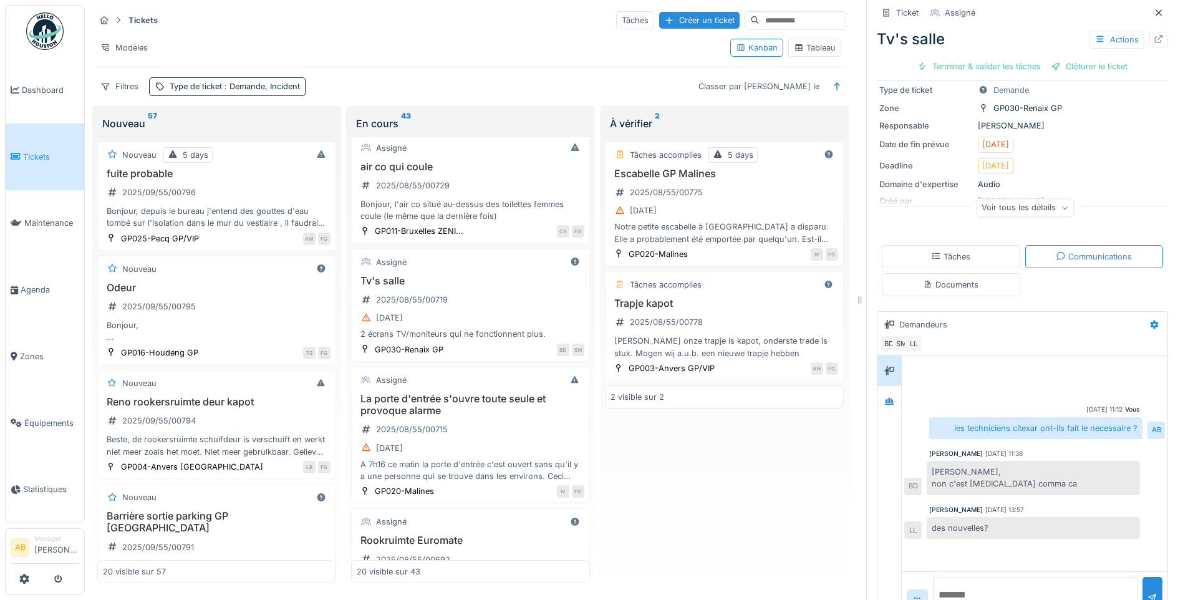
scroll to position [95, 0]
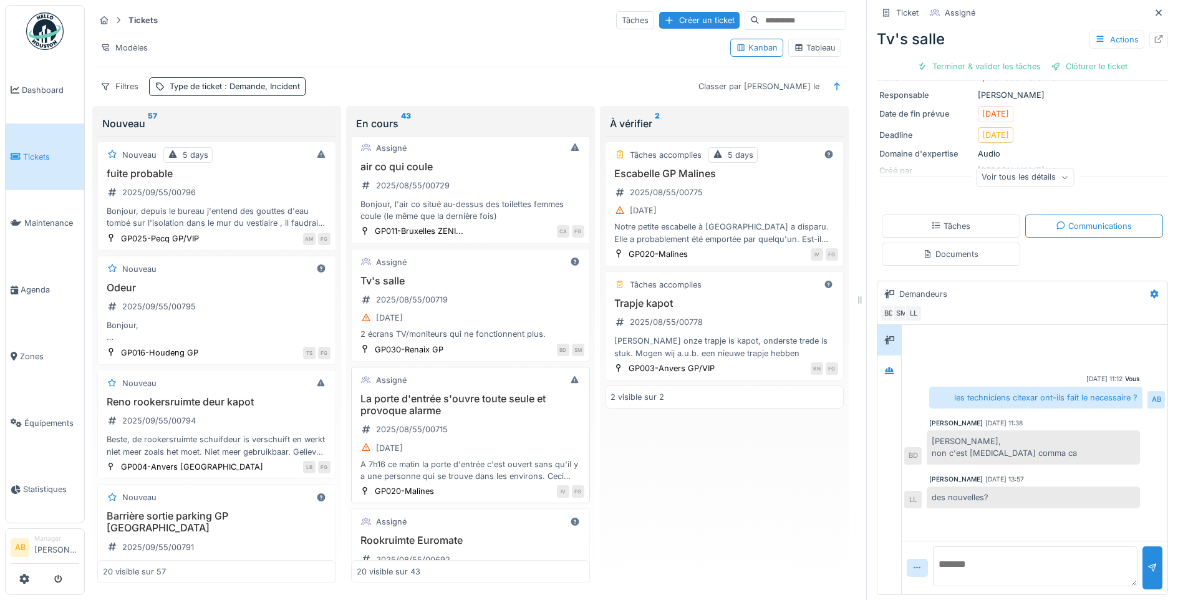
click at [481, 440] on div "[DATE]" at bounding box center [471, 448] width 228 height 16
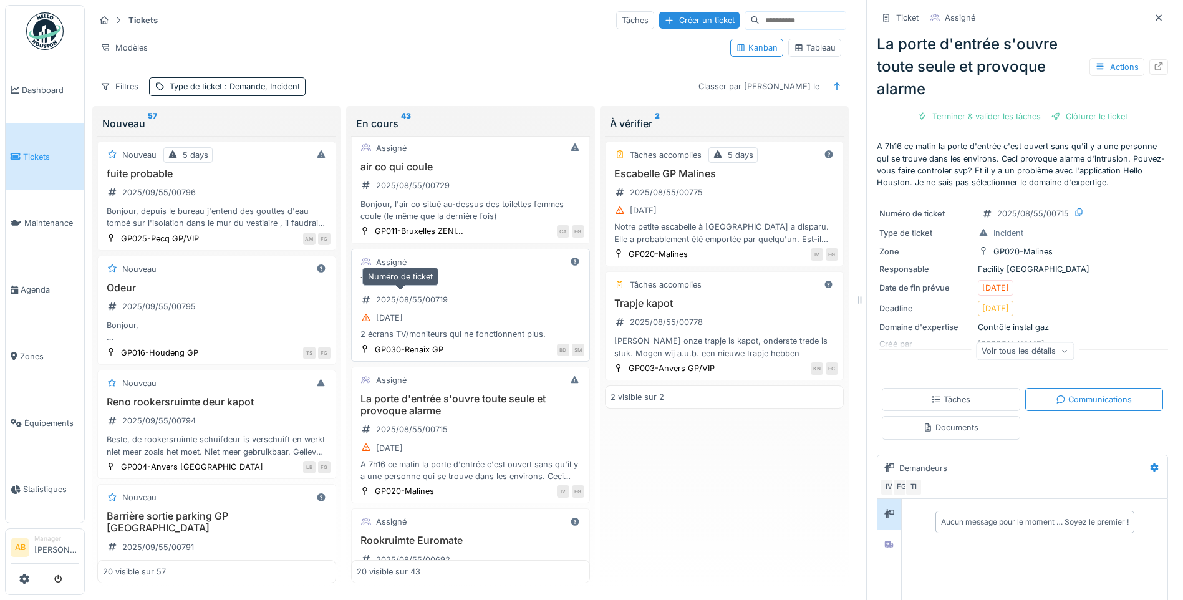
click at [442, 294] on div "2025/08/55/00719" at bounding box center [412, 300] width 72 height 12
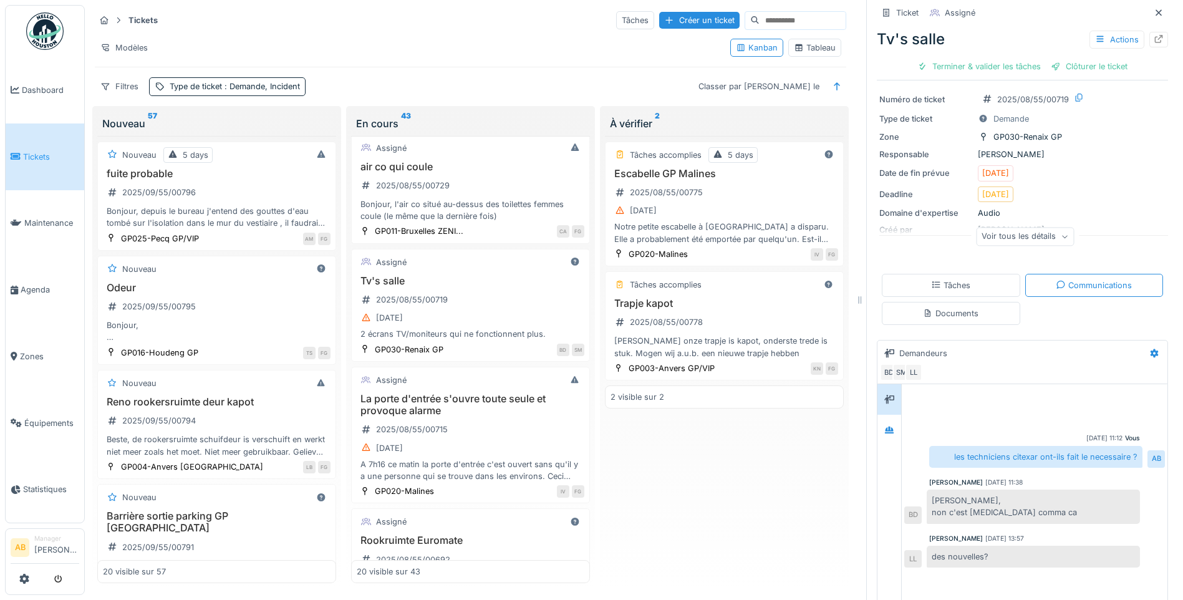
scroll to position [95, 0]
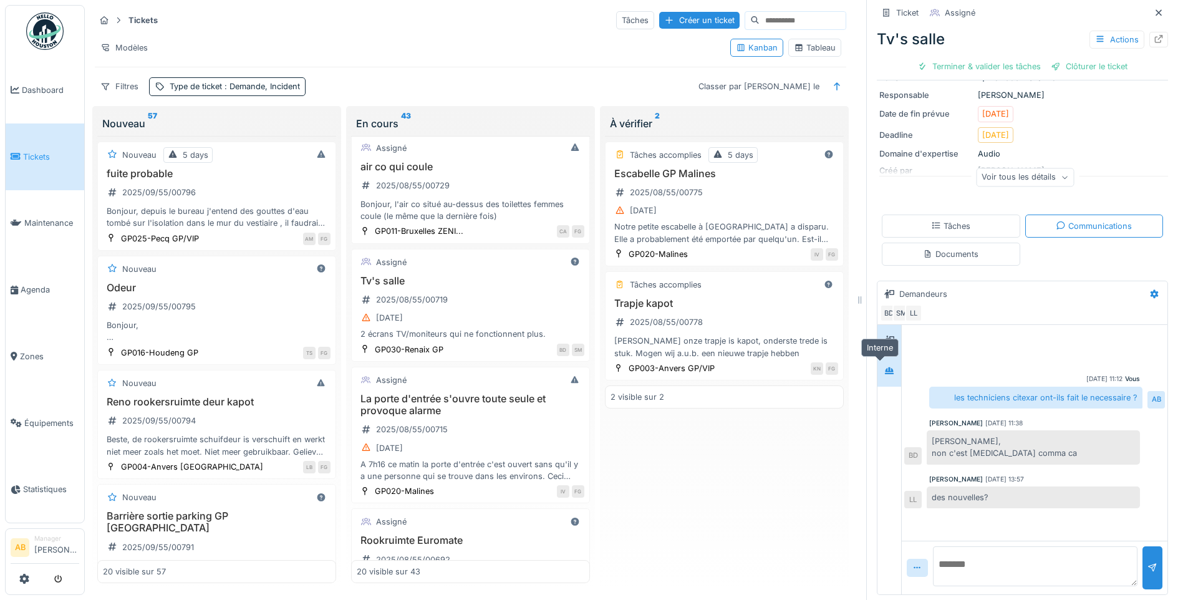
click at [884, 367] on icon at bounding box center [889, 371] width 10 height 8
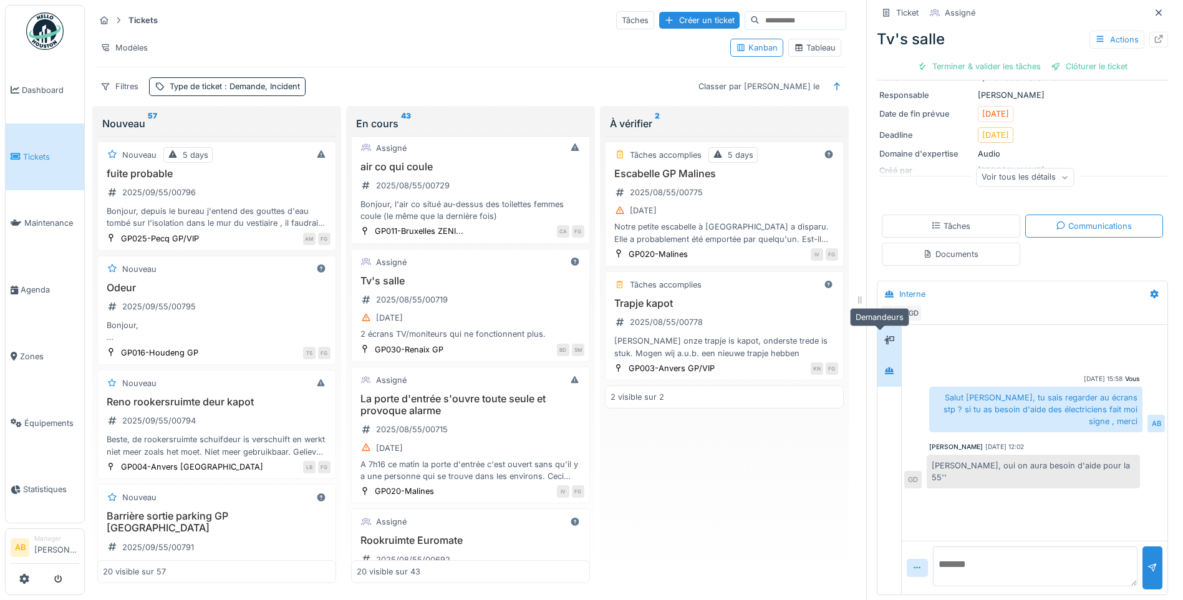
click at [884, 336] on icon at bounding box center [889, 340] width 10 height 8
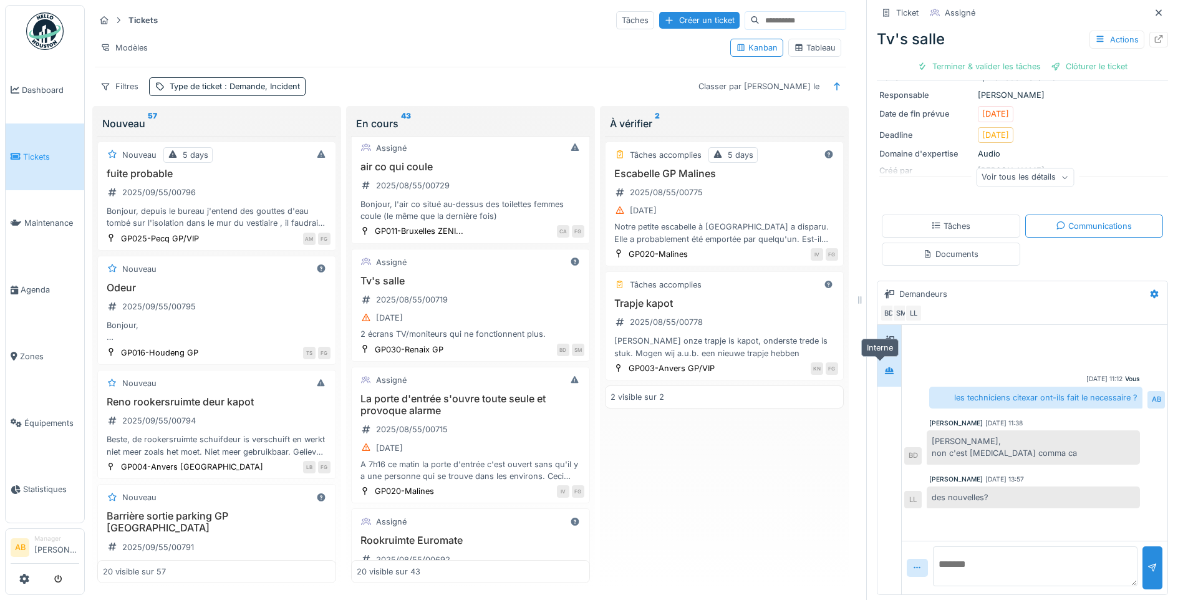
click at [884, 367] on icon at bounding box center [889, 371] width 10 height 8
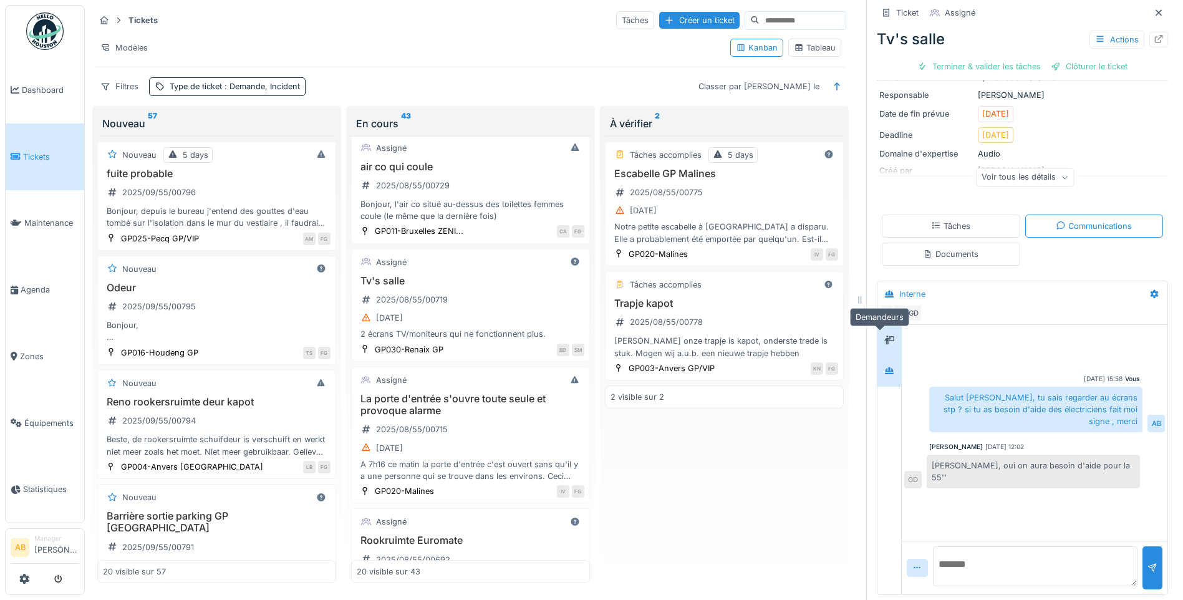
click at [884, 336] on icon at bounding box center [889, 340] width 10 height 8
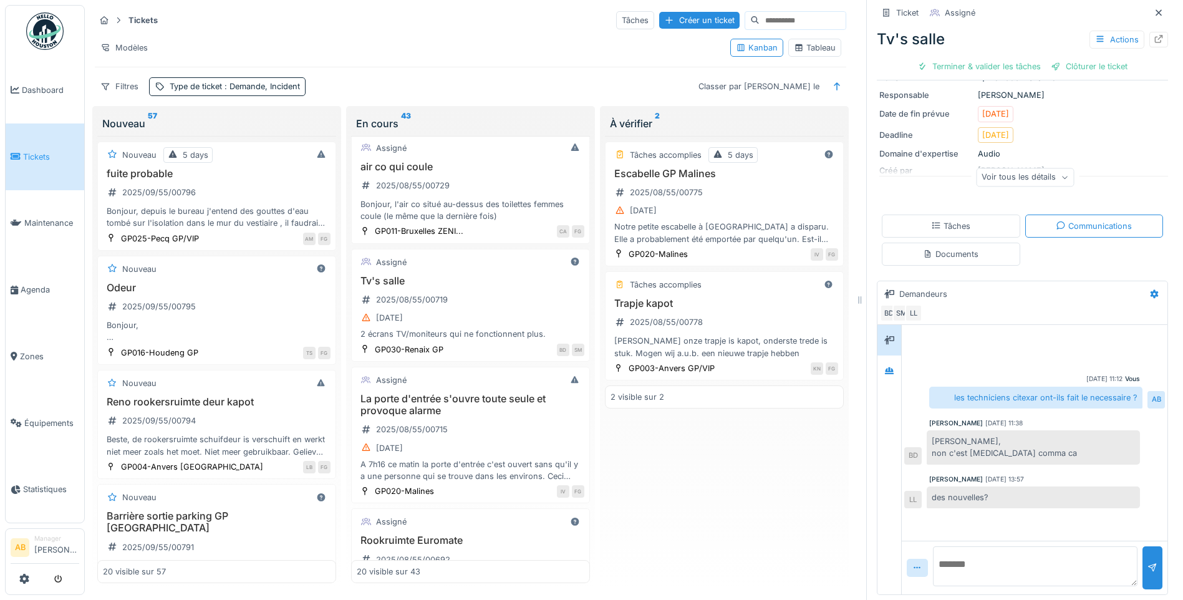
click at [994, 557] on textarea at bounding box center [1035, 566] width 205 height 40
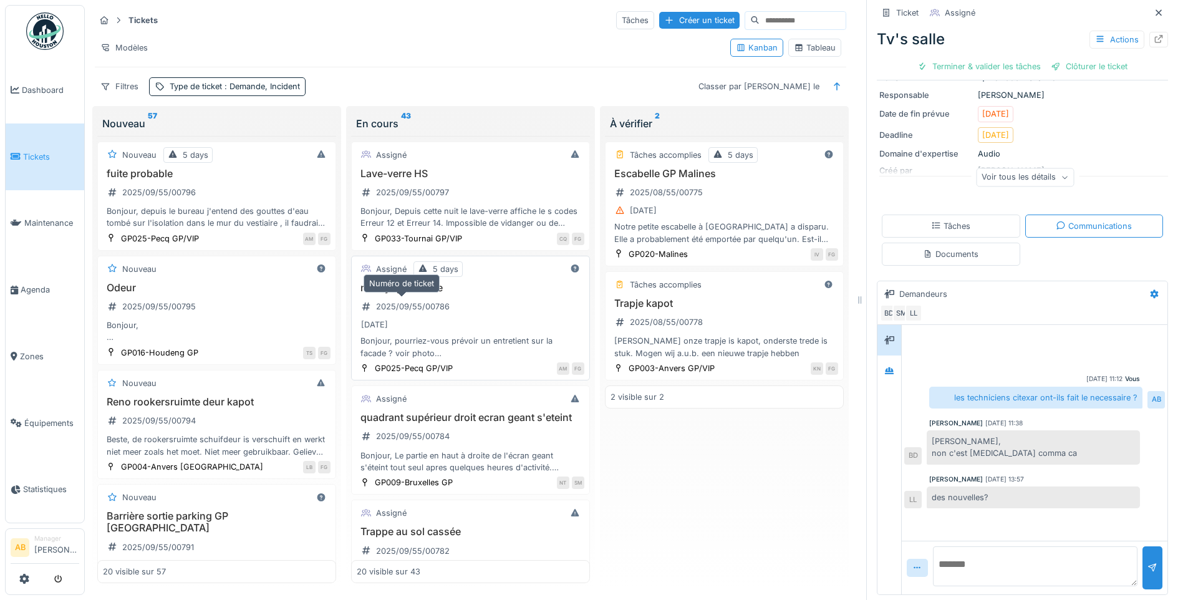
scroll to position [0, 0]
click at [954, 566] on textarea at bounding box center [1035, 566] width 205 height 40
click at [951, 561] on textarea at bounding box center [1035, 566] width 205 height 40
click at [1078, 568] on textarea "**********" at bounding box center [1035, 566] width 205 height 40
click at [990, 563] on textarea "**********" at bounding box center [1035, 566] width 205 height 40
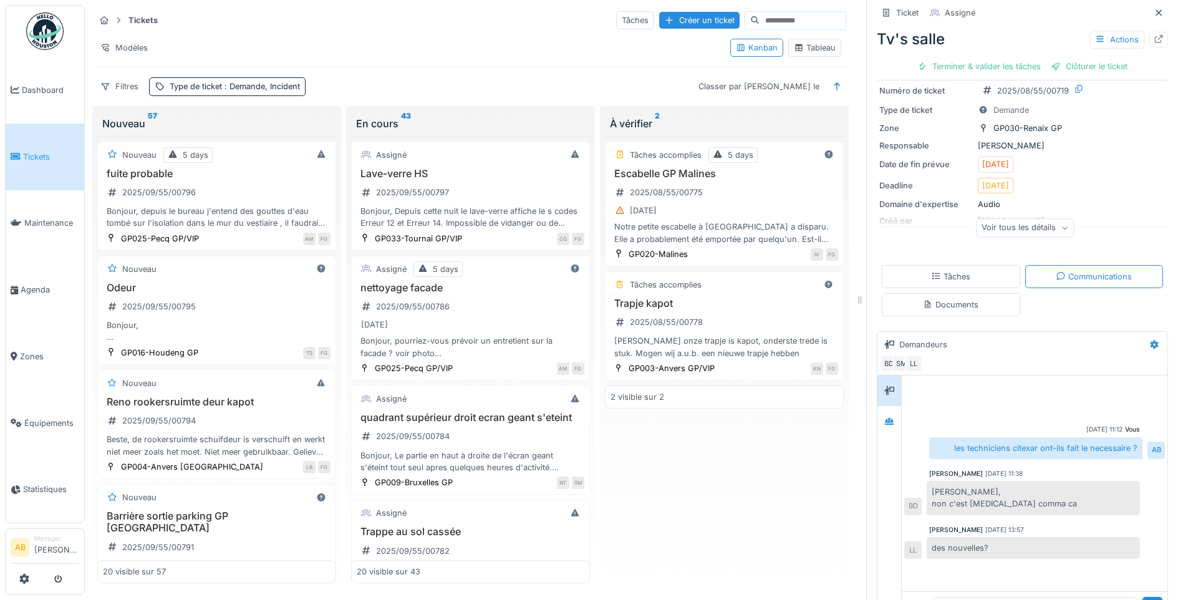
scroll to position [95, 0]
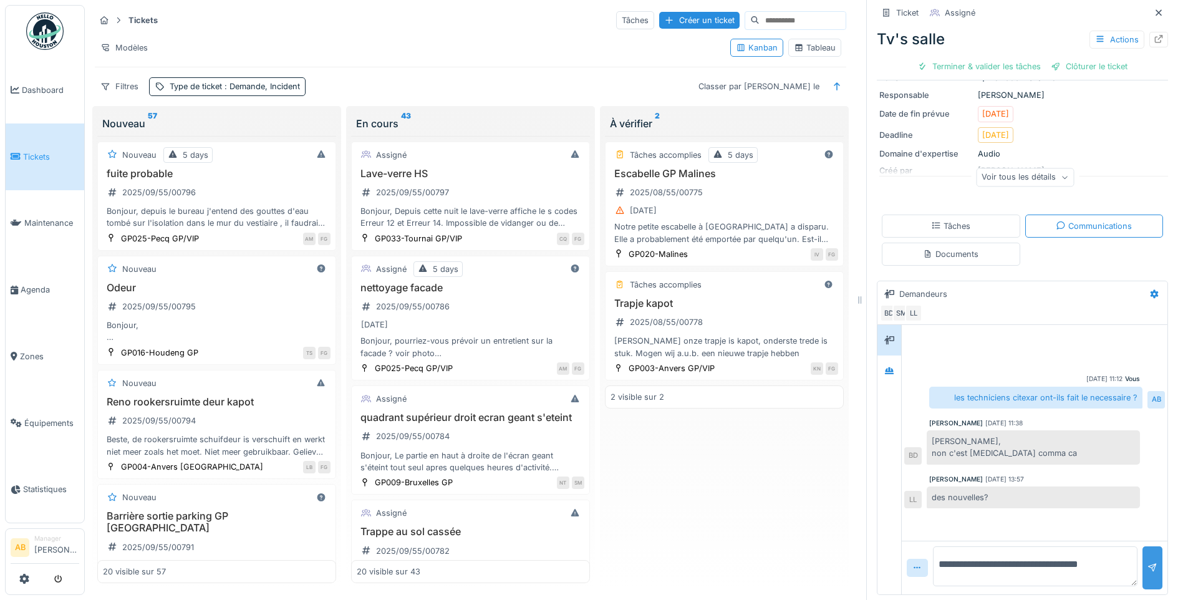
type textarea "**********"
click at [1143, 558] on div at bounding box center [1153, 567] width 20 height 43
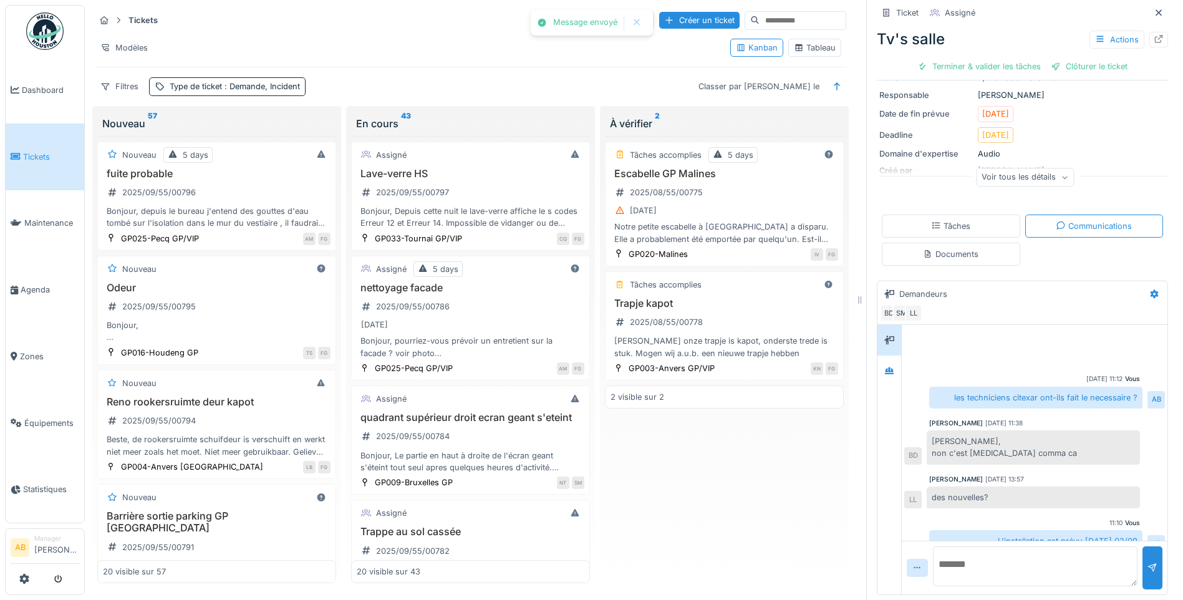
scroll to position [17, 0]
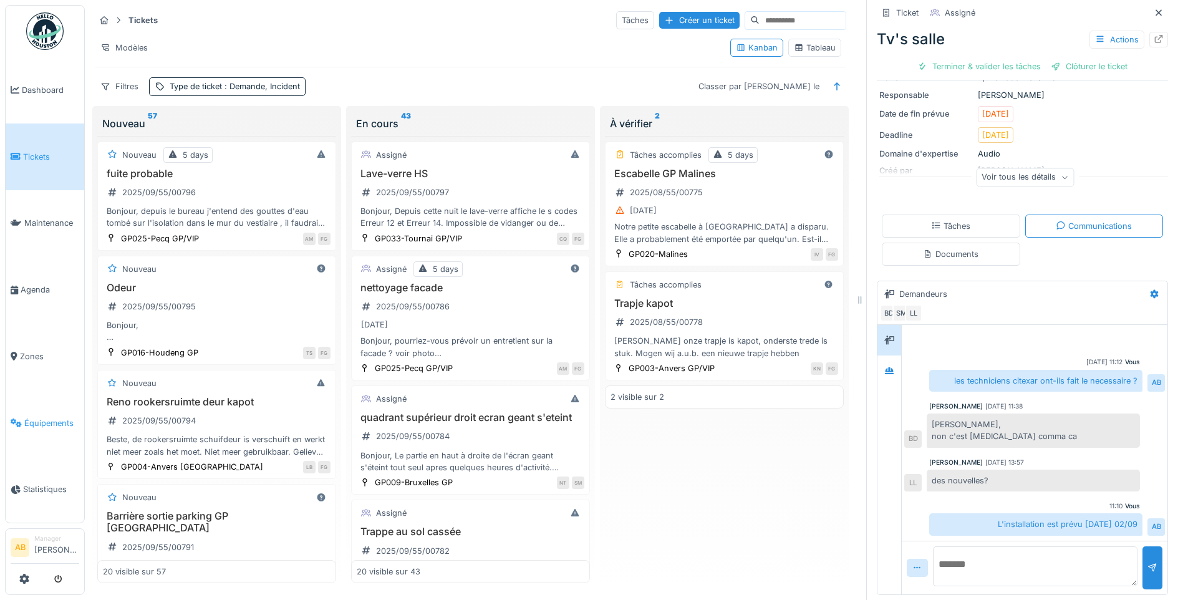
click at [42, 417] on span "Équipements" at bounding box center [51, 423] width 55 height 12
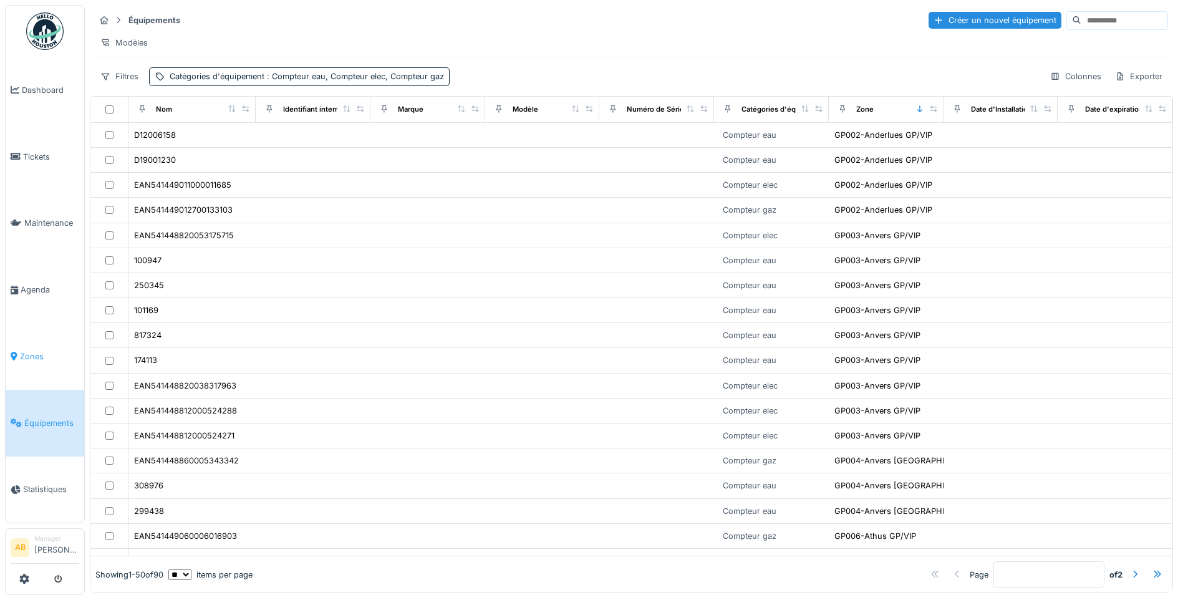
click at [21, 351] on span "Zones" at bounding box center [49, 357] width 59 height 12
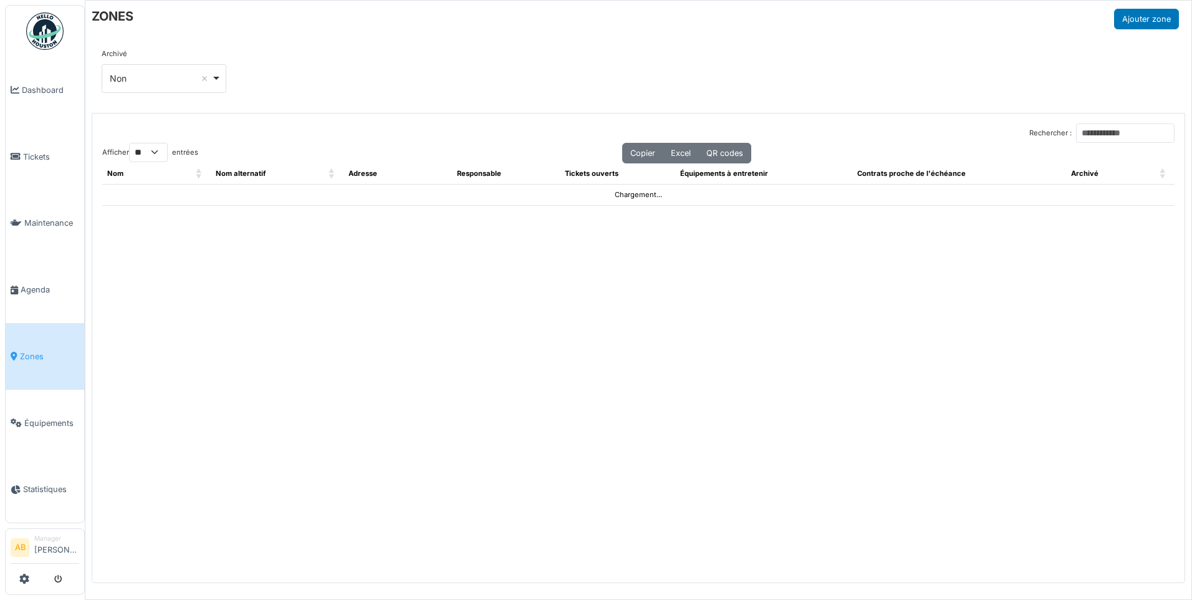
select select "**"
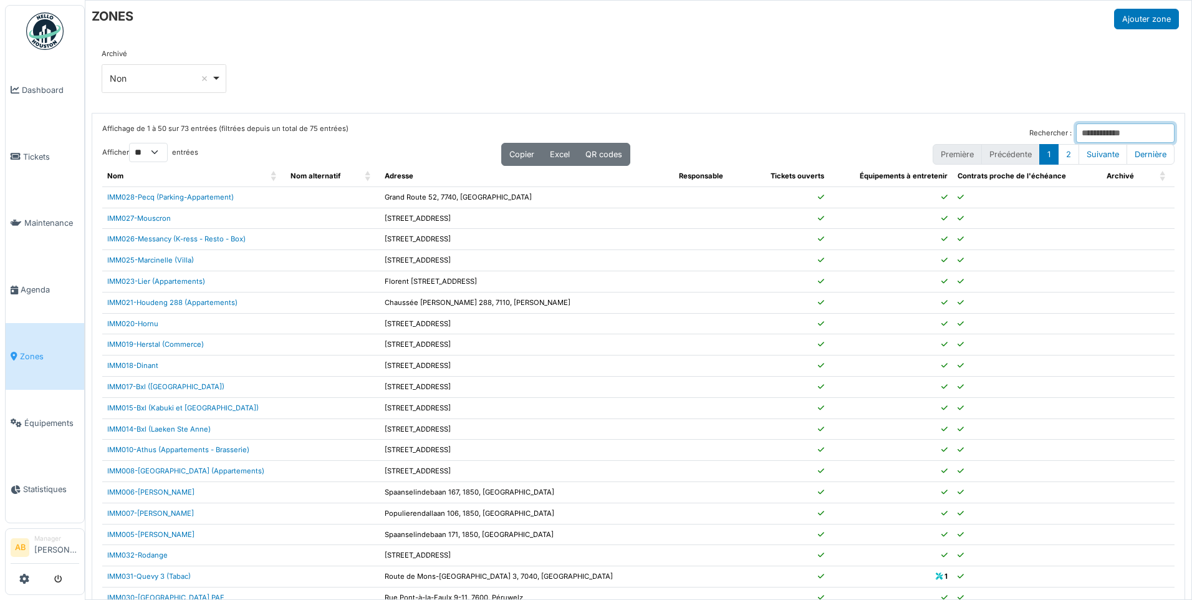
click at [1100, 133] on input "Rechercher :" at bounding box center [1125, 132] width 99 height 19
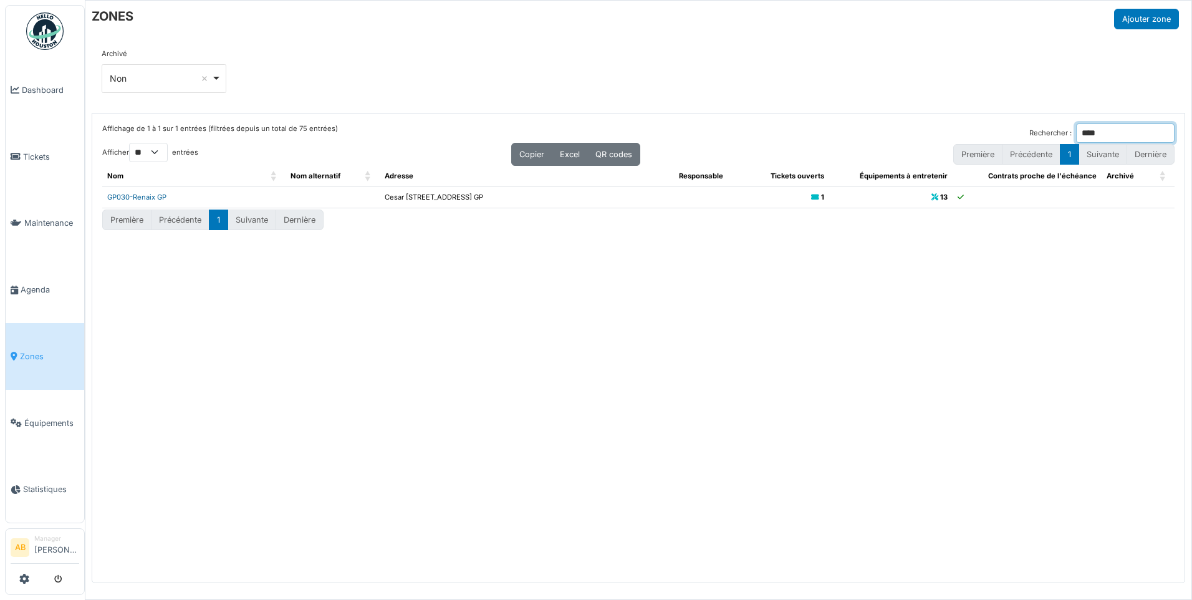
type input "****"
click at [130, 198] on link "GP030-Renaix GP" at bounding box center [136, 197] width 59 height 9
click at [143, 195] on link "GP030-Renaix GP" at bounding box center [136, 197] width 59 height 9
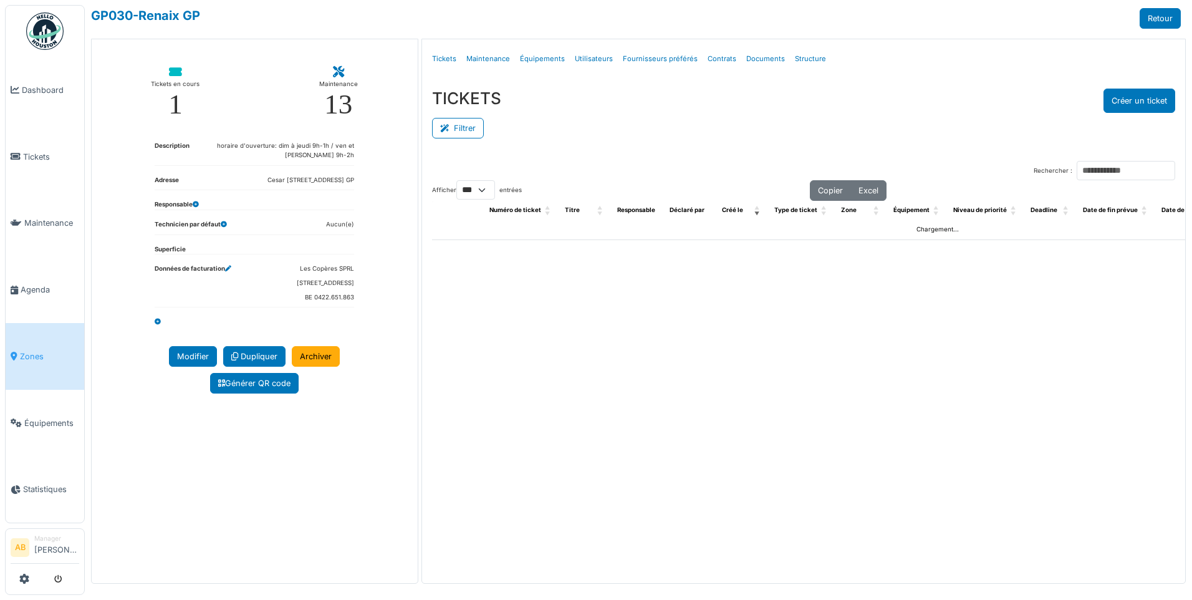
select select "***"
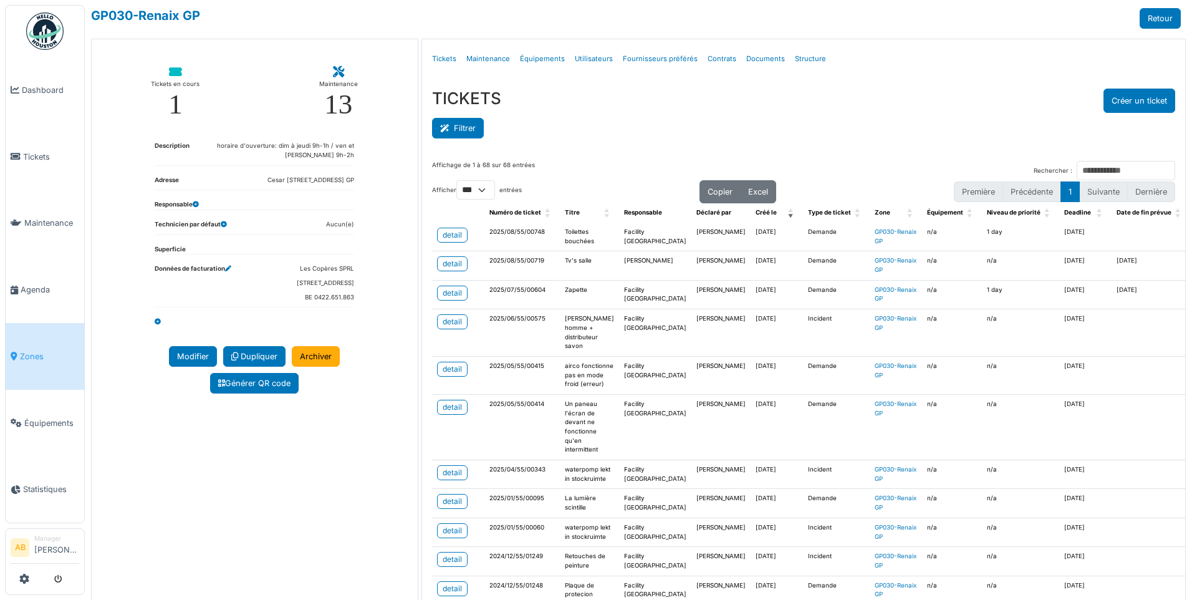
click at [474, 134] on button "Filtrer" at bounding box center [458, 128] width 52 height 21
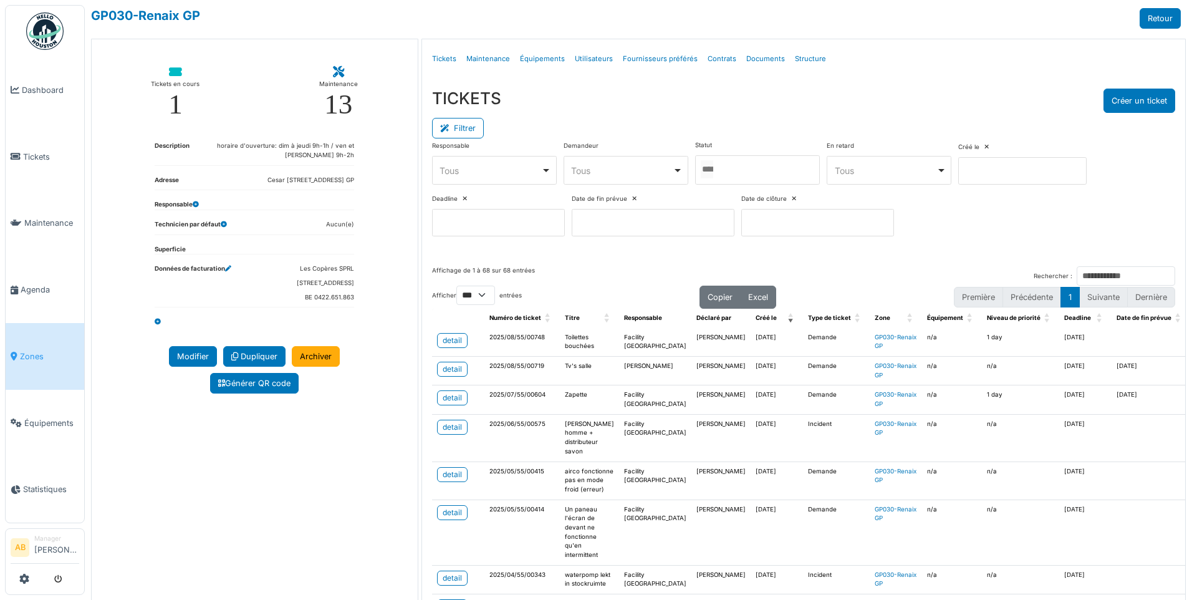
click at [763, 172] on div at bounding box center [757, 169] width 125 height 29
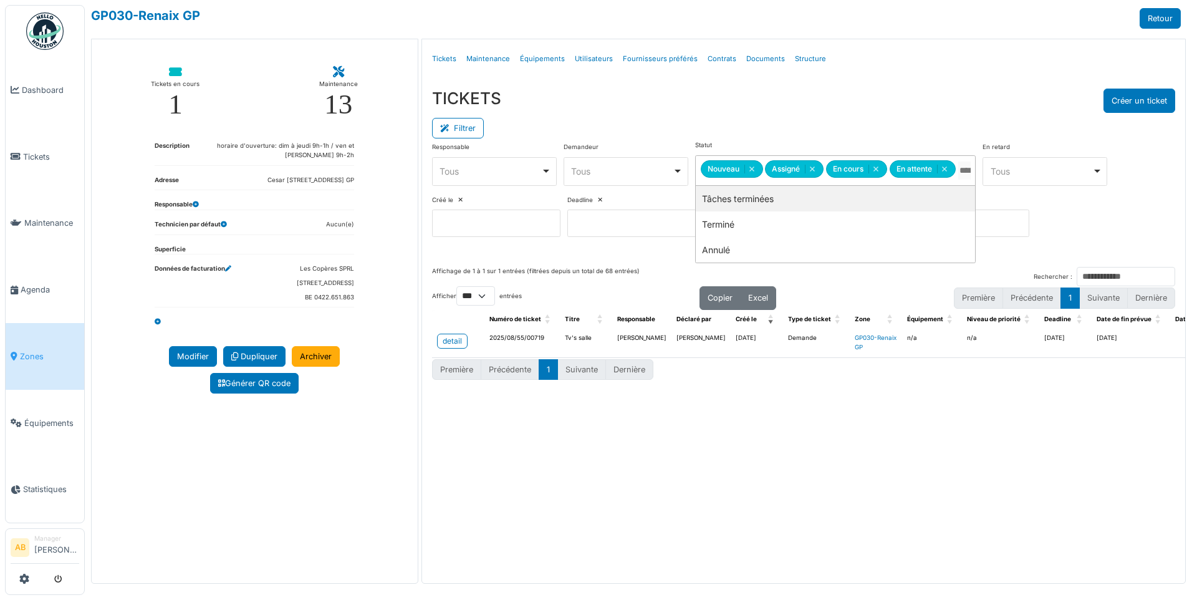
click at [755, 127] on div "Filtrer" at bounding box center [803, 127] width 743 height 28
click at [41, 44] on img at bounding box center [44, 30] width 37 height 37
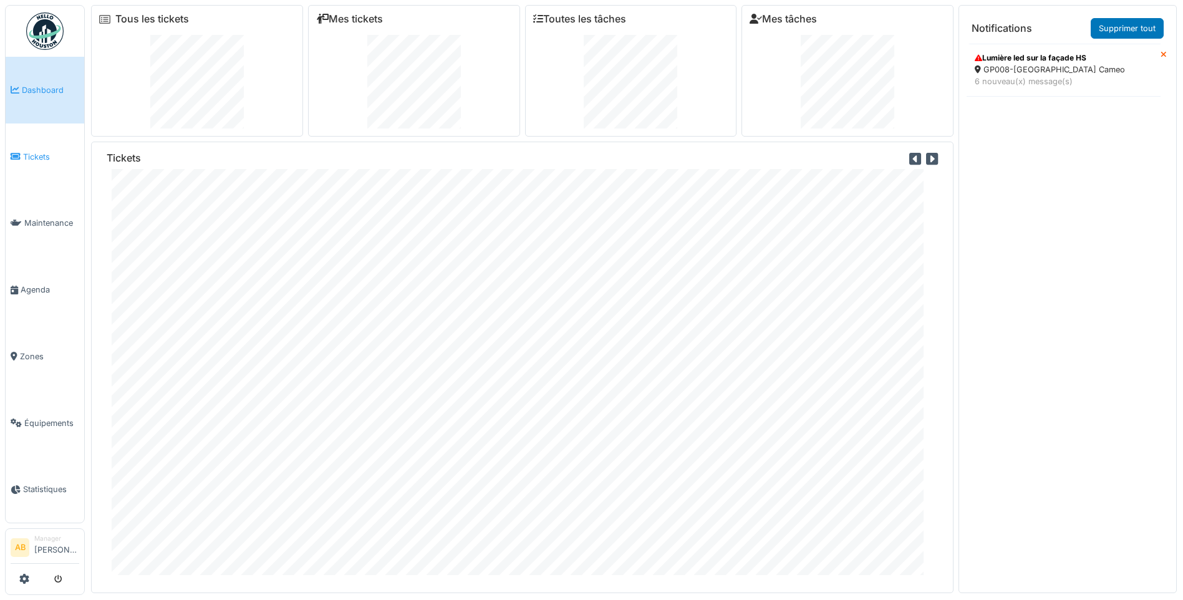
click at [24, 156] on span "Tickets" at bounding box center [51, 157] width 56 height 12
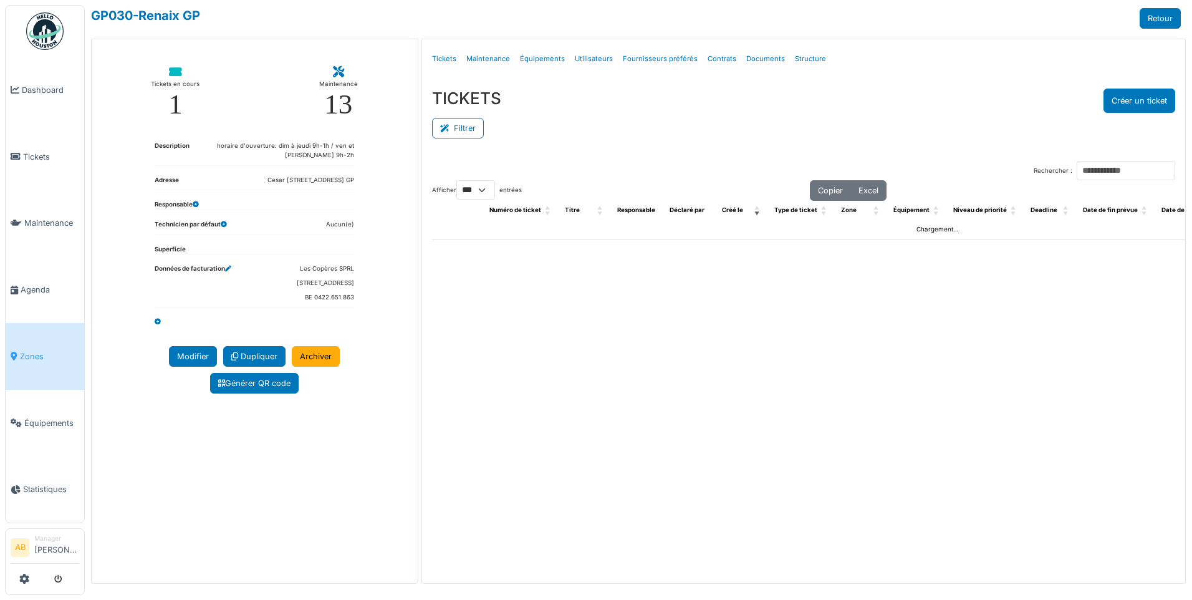
select select "***"
click at [467, 126] on button "Filtrer" at bounding box center [458, 128] width 52 height 21
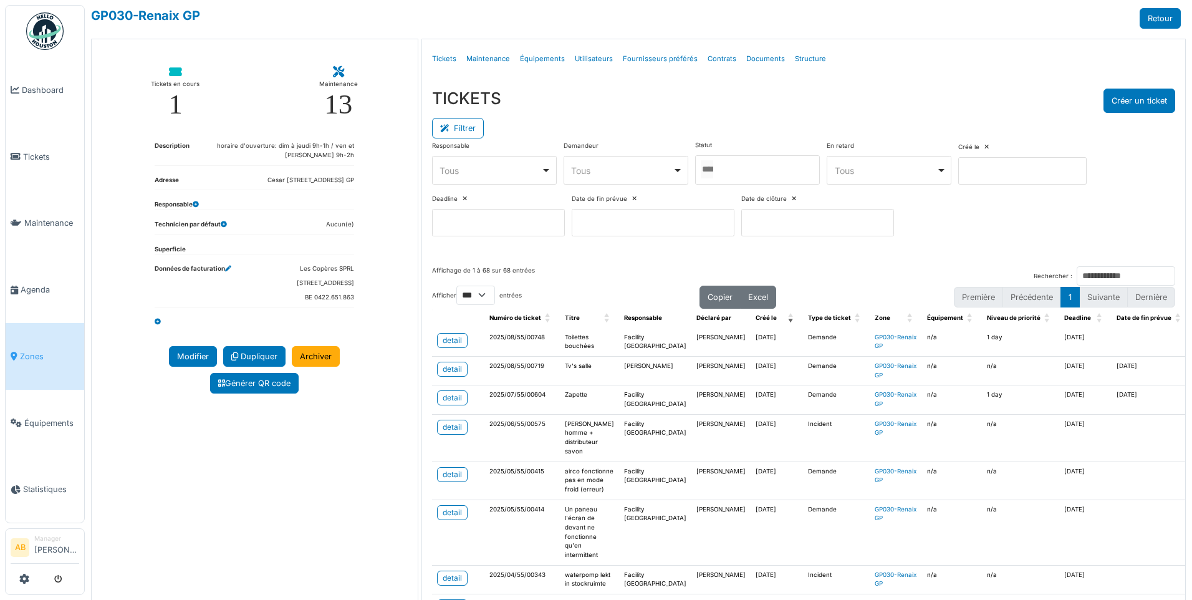
click at [747, 163] on div at bounding box center [757, 169] width 125 height 29
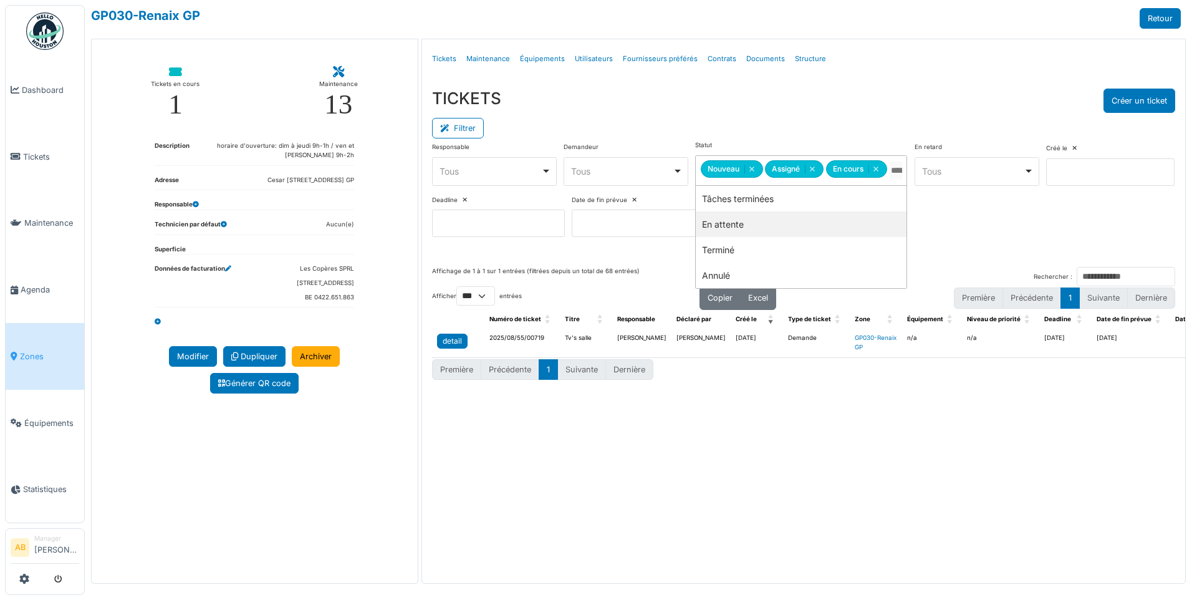
click at [440, 344] on link "detail" at bounding box center [452, 341] width 31 height 15
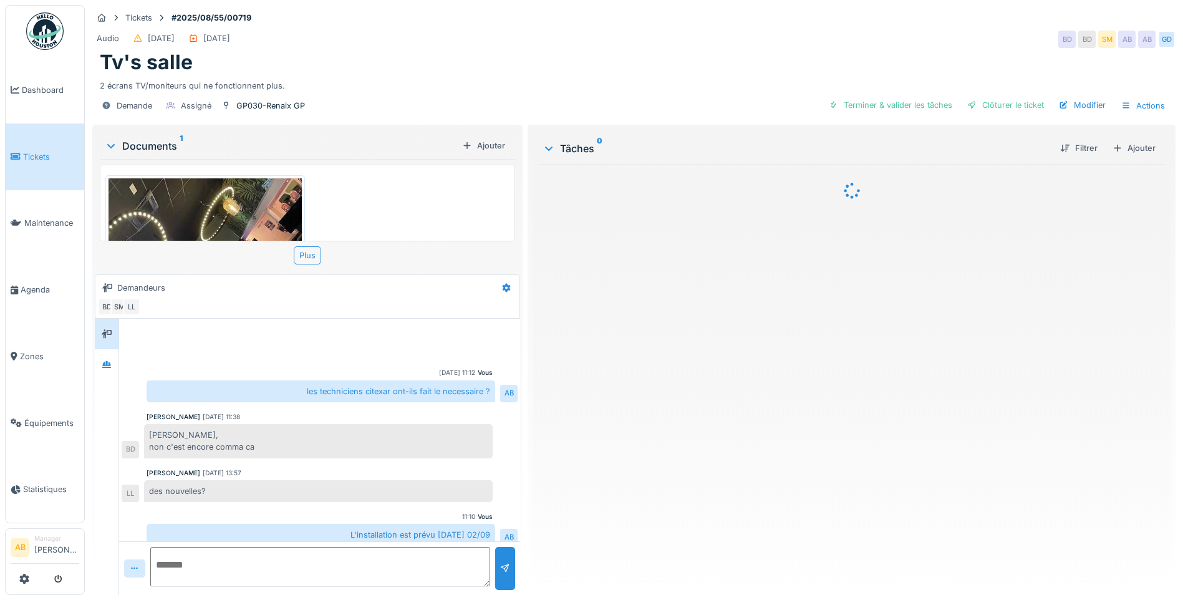
scroll to position [11, 0]
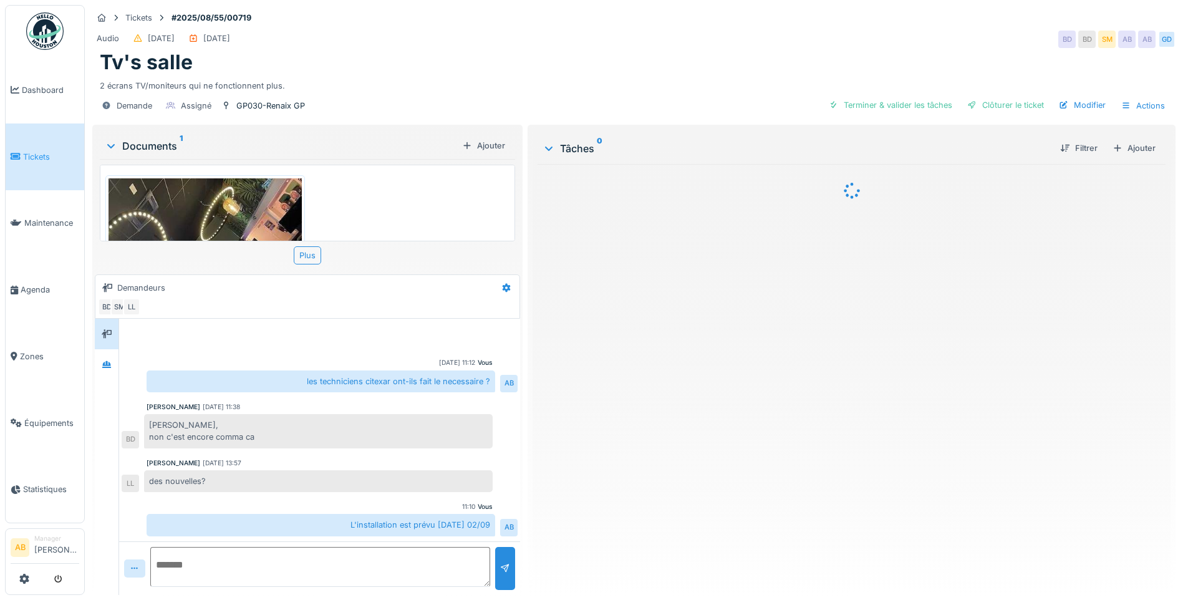
click at [184, 209] on img at bounding box center [205, 307] width 193 height 258
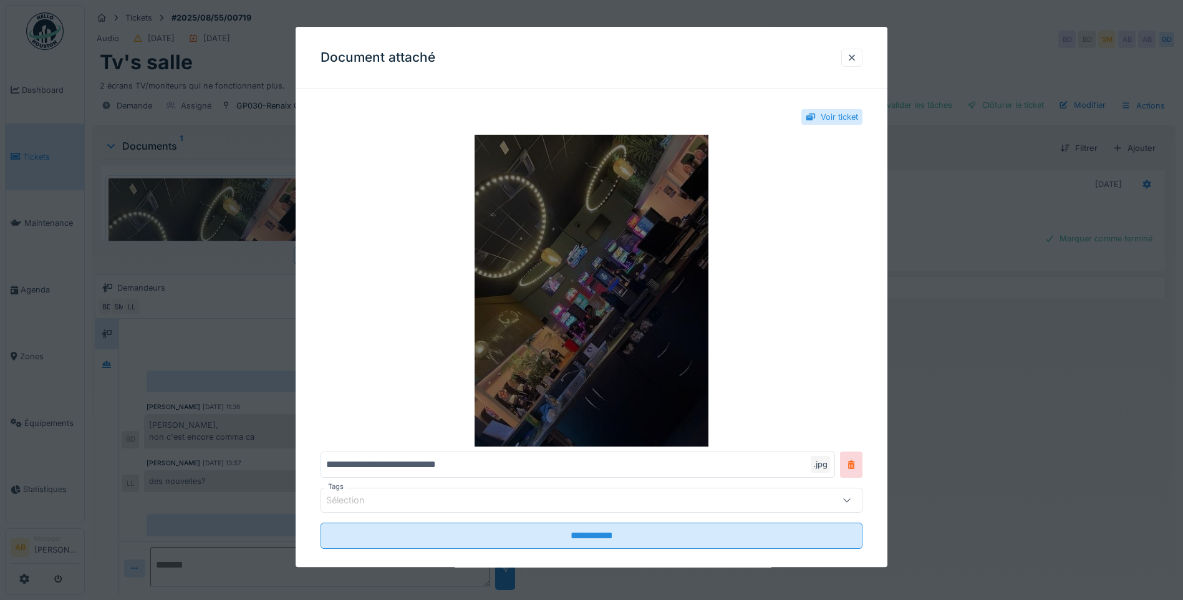
click at [579, 299] on img at bounding box center [592, 291] width 542 height 312
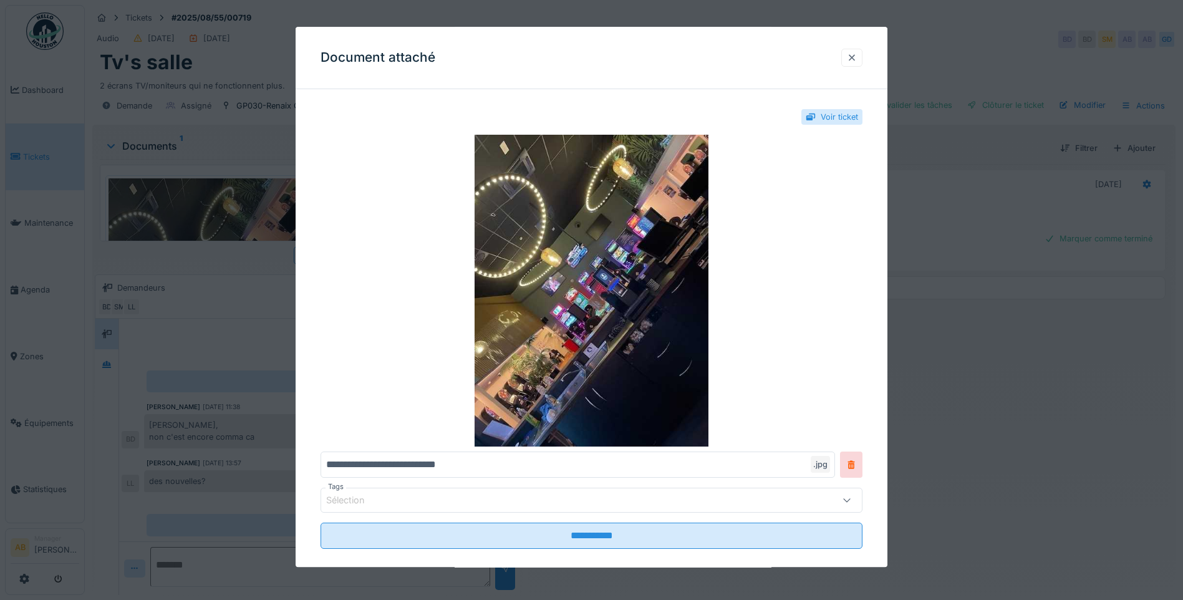
click at [857, 52] on div at bounding box center [852, 58] width 10 height 12
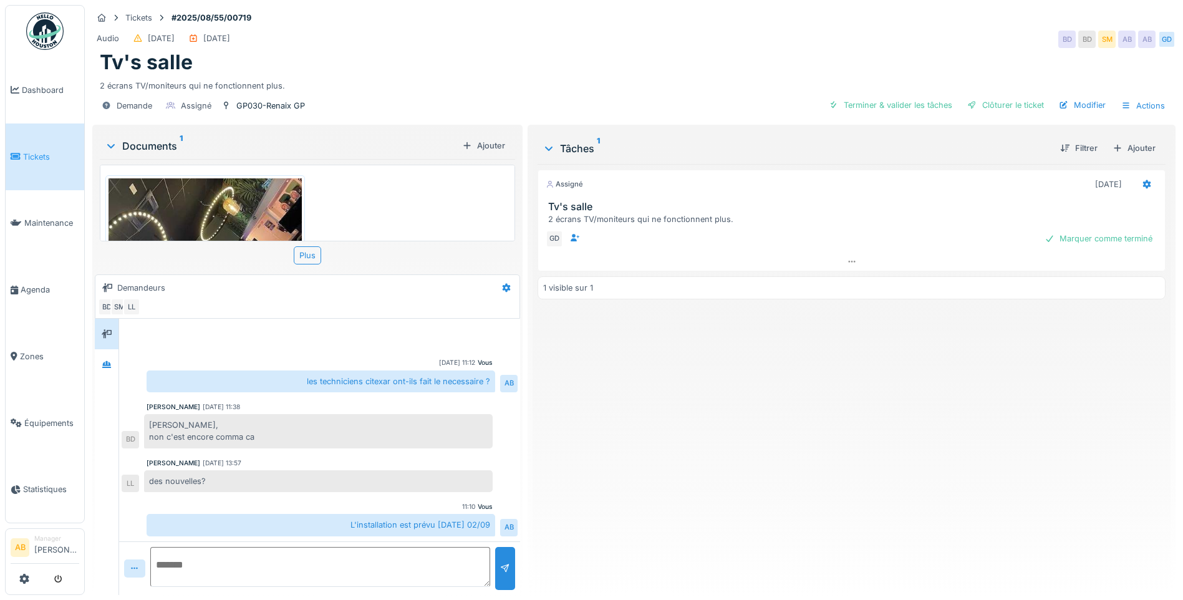
scroll to position [9, 0]
click at [218, 214] on img at bounding box center [205, 307] width 193 height 258
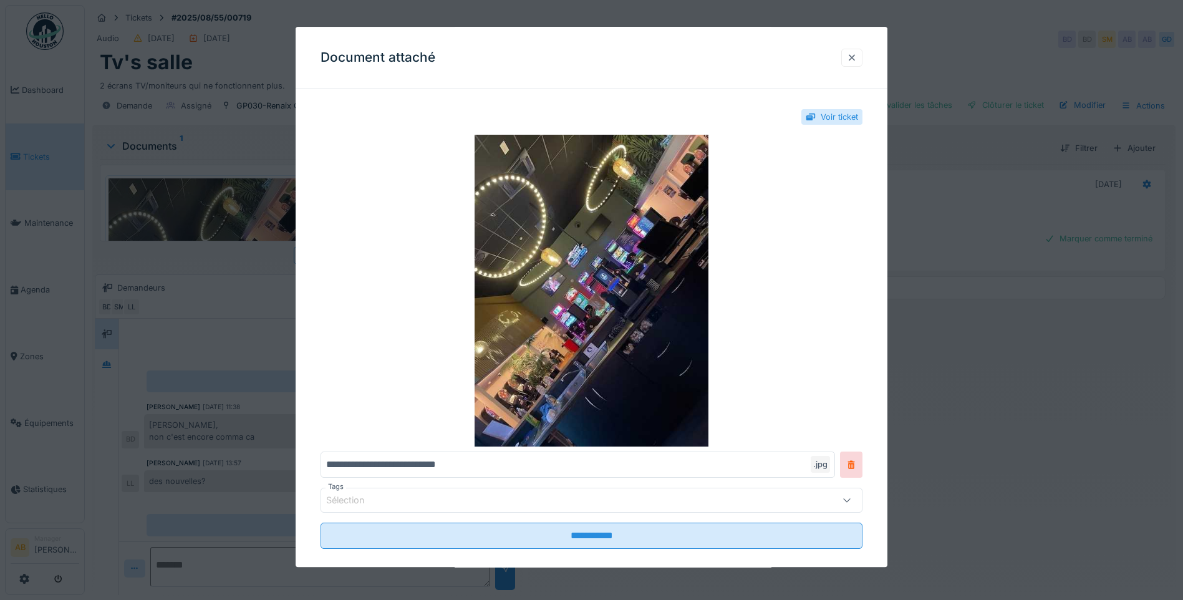
click at [848, 56] on div at bounding box center [851, 58] width 21 height 18
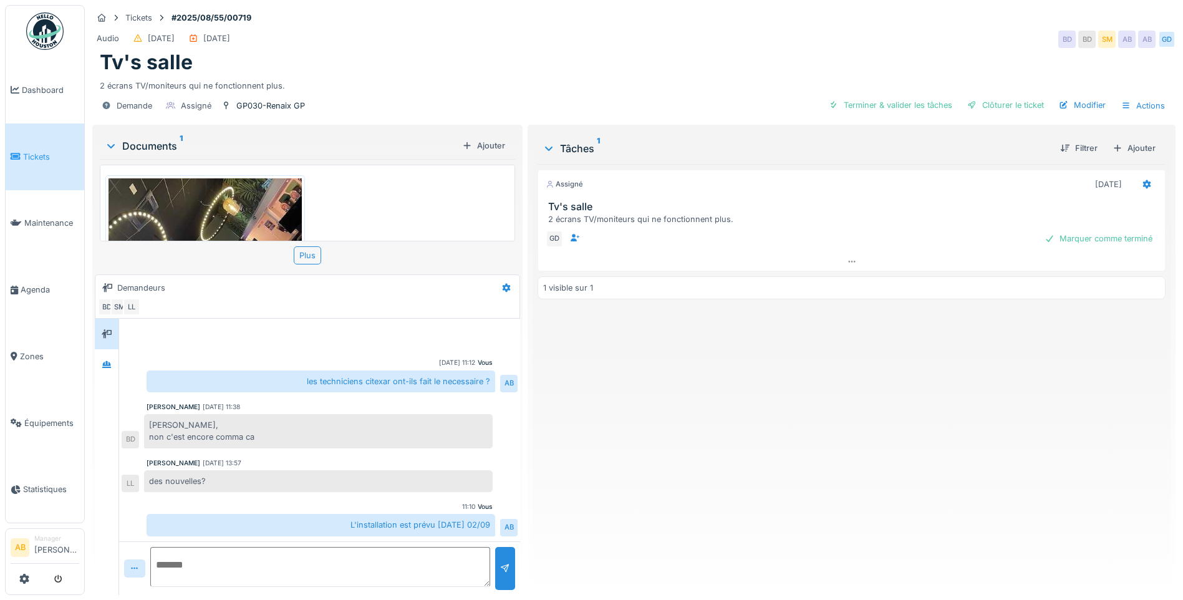
scroll to position [0, 0]
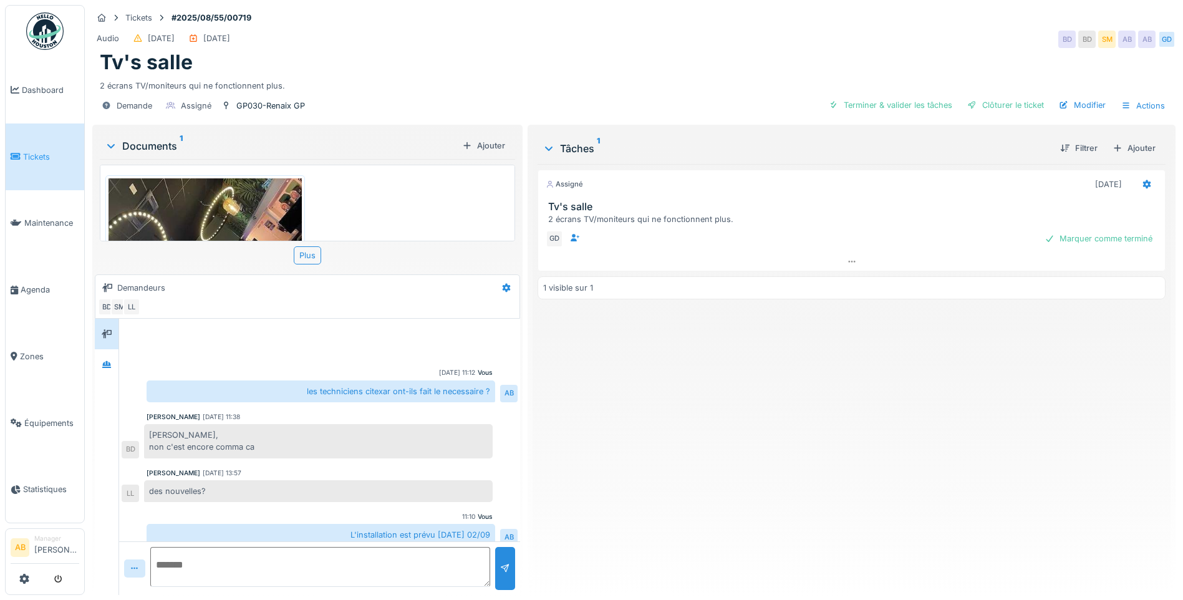
click at [224, 194] on img at bounding box center [205, 307] width 193 height 258
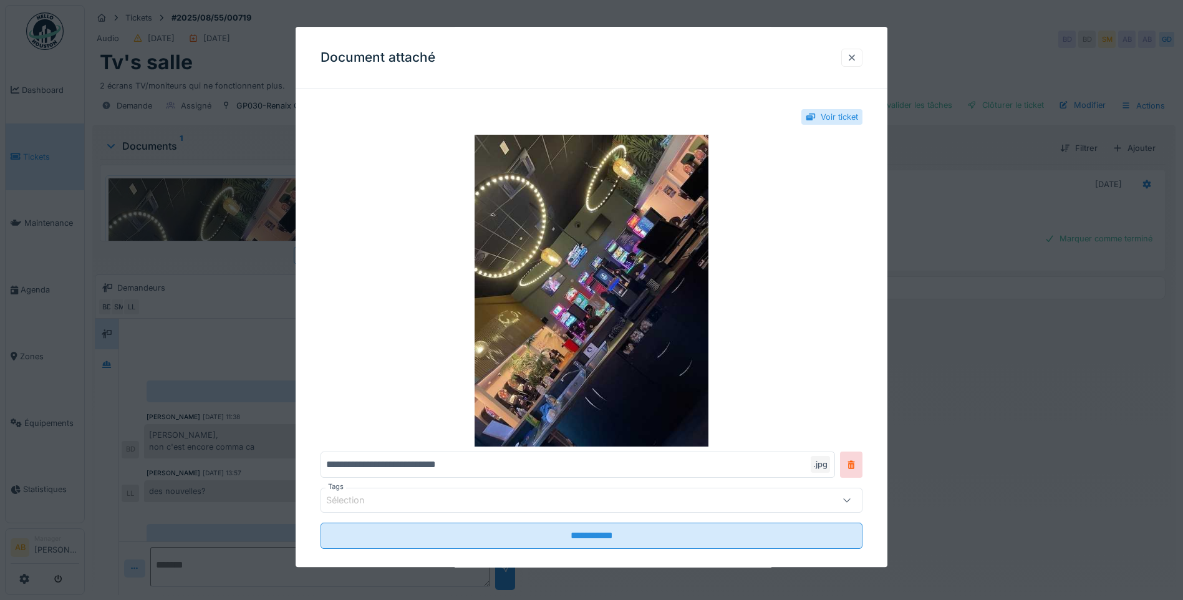
click at [852, 56] on div at bounding box center [852, 58] width 10 height 12
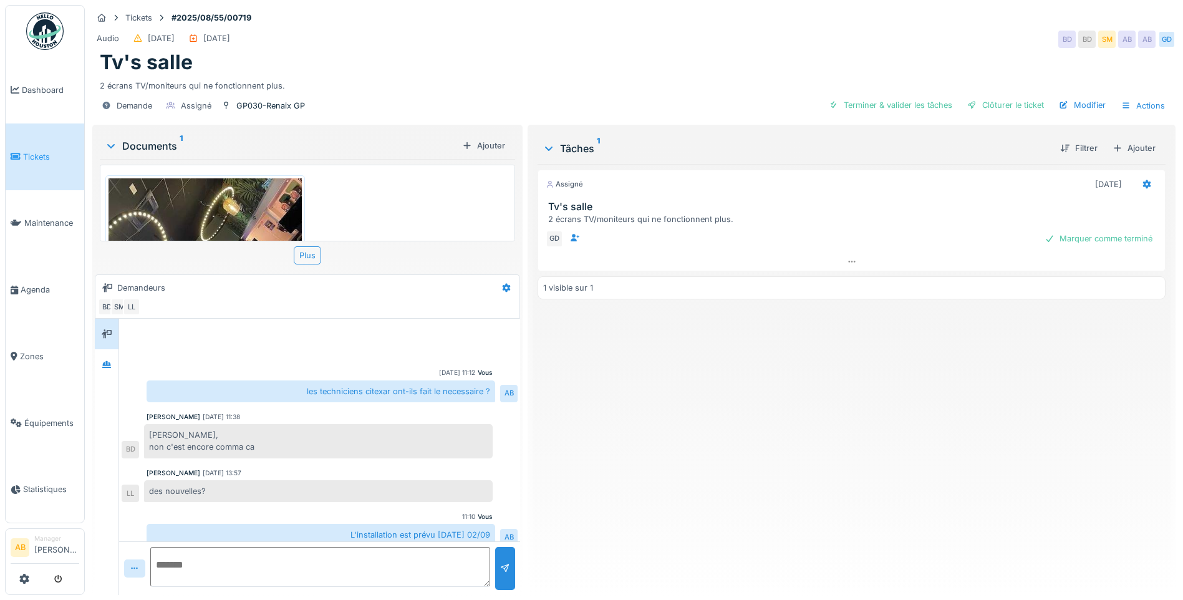
click at [44, 29] on img at bounding box center [44, 30] width 37 height 37
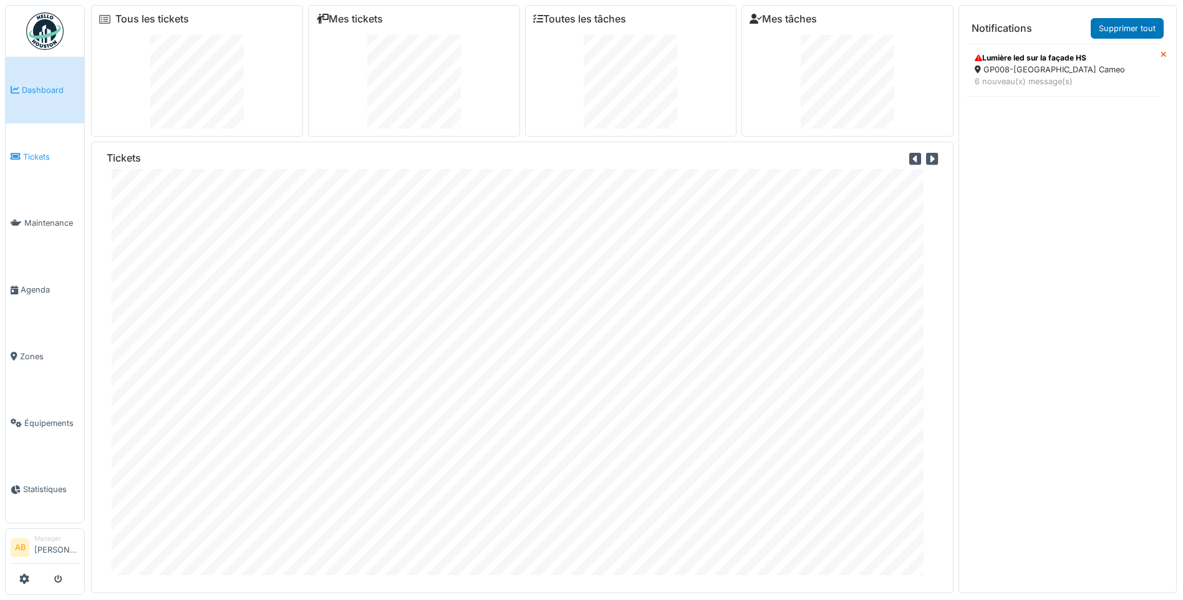
click at [39, 147] on link "Tickets" at bounding box center [45, 156] width 79 height 67
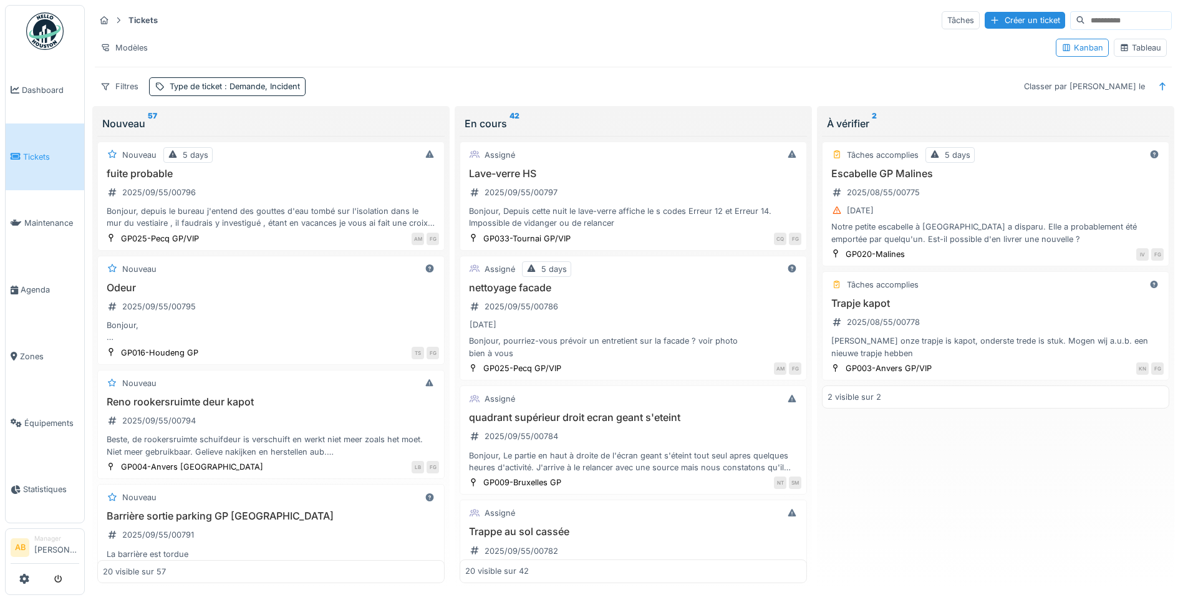
click at [44, 46] on img at bounding box center [44, 30] width 37 height 37
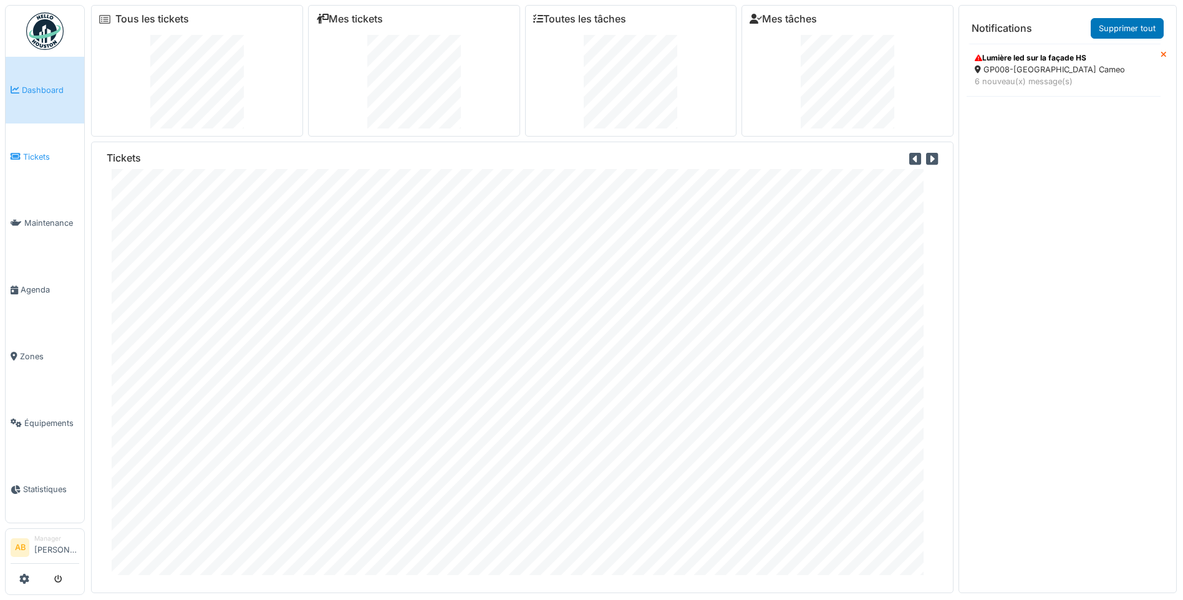
click at [60, 155] on span "Tickets" at bounding box center [51, 157] width 56 height 12
click at [24, 156] on span "Tickets" at bounding box center [51, 157] width 56 height 12
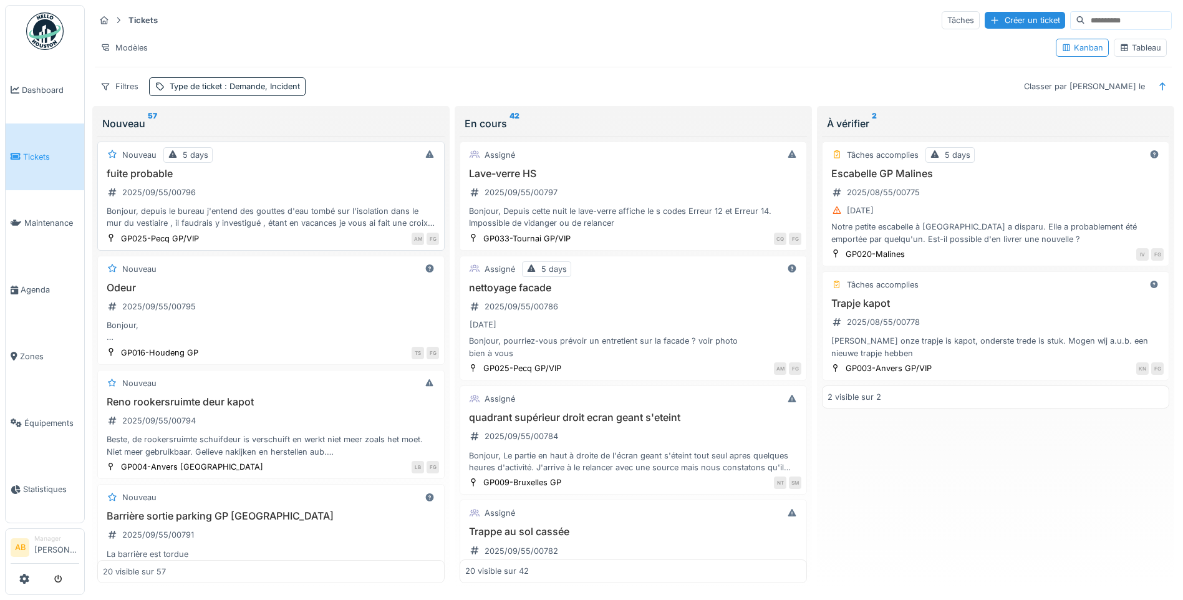
click at [269, 217] on div "Bonjour, depuis le bureau j'entend des gouttes d'eau tombé sur l'isolation dans…" at bounding box center [271, 217] width 336 height 24
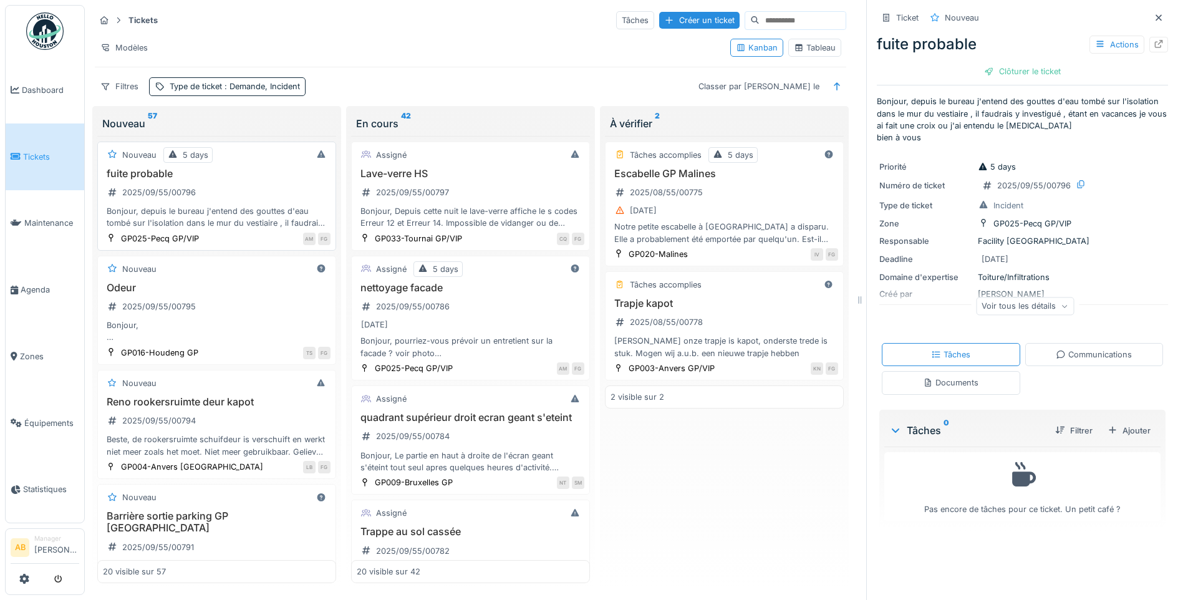
click at [243, 202] on div "fuite probable 2025/09/55/00796 Bonjour, depuis le bureau j'entend des gouttes …" at bounding box center [217, 199] width 228 height 62
click at [233, 313] on div "Odeur 2025/09/55/00795 Bonjour, Depuis quelques semaines, il y a une petite ode…" at bounding box center [217, 313] width 228 height 62
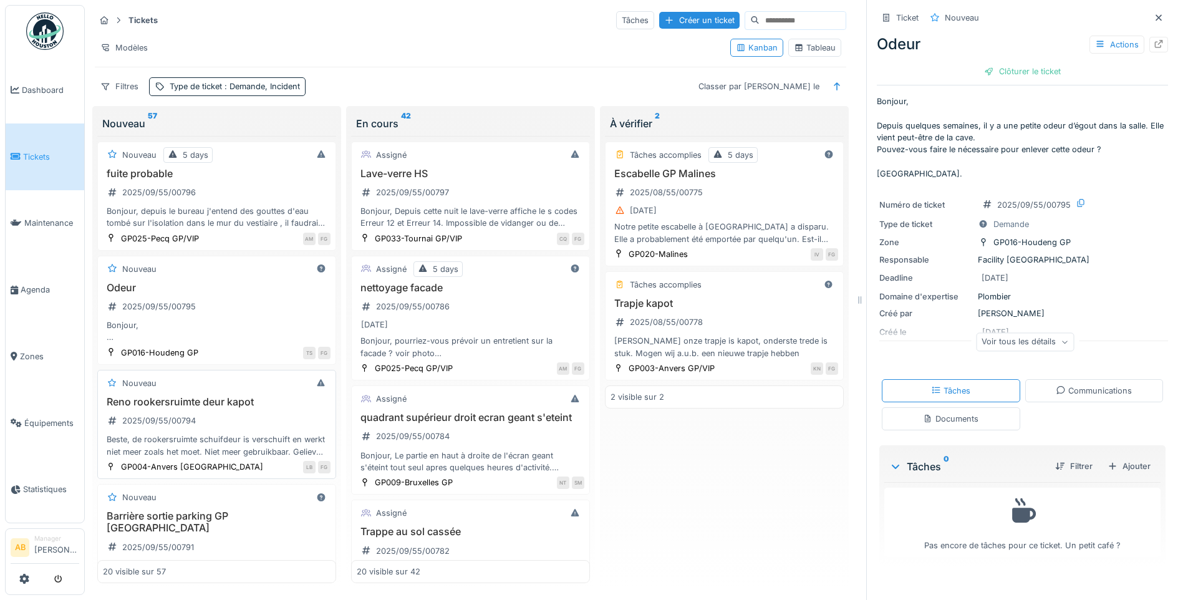
click at [245, 412] on div "Reno rookersruimte deur kapot 2025/09/55/00794 Beste, de rookersruimte schuifde…" at bounding box center [217, 427] width 228 height 62
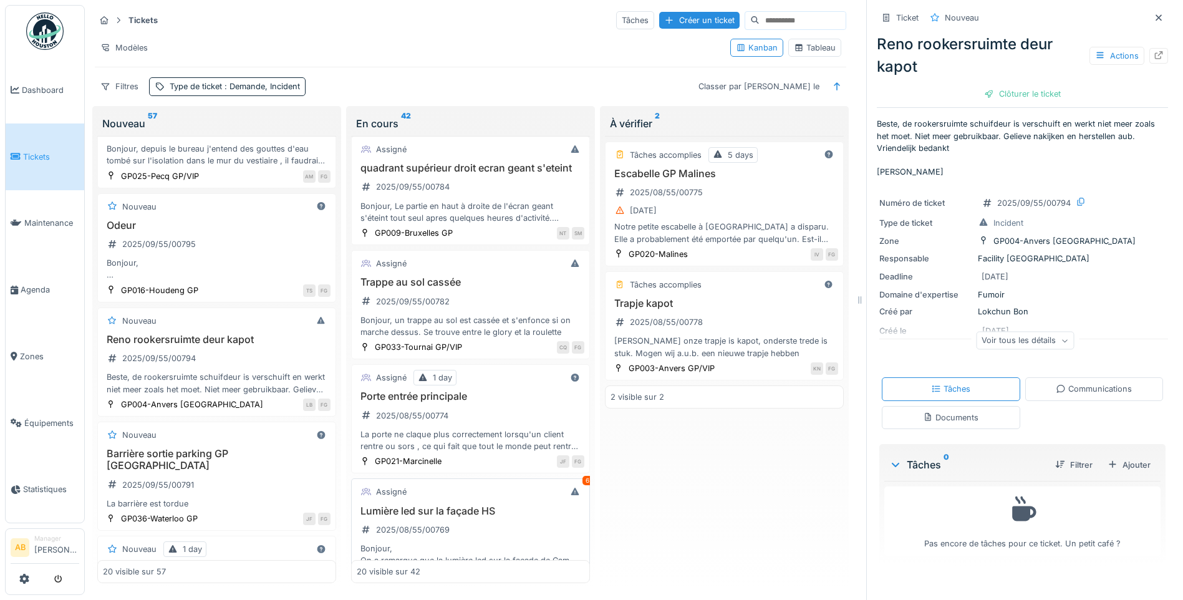
scroll to position [312, 0]
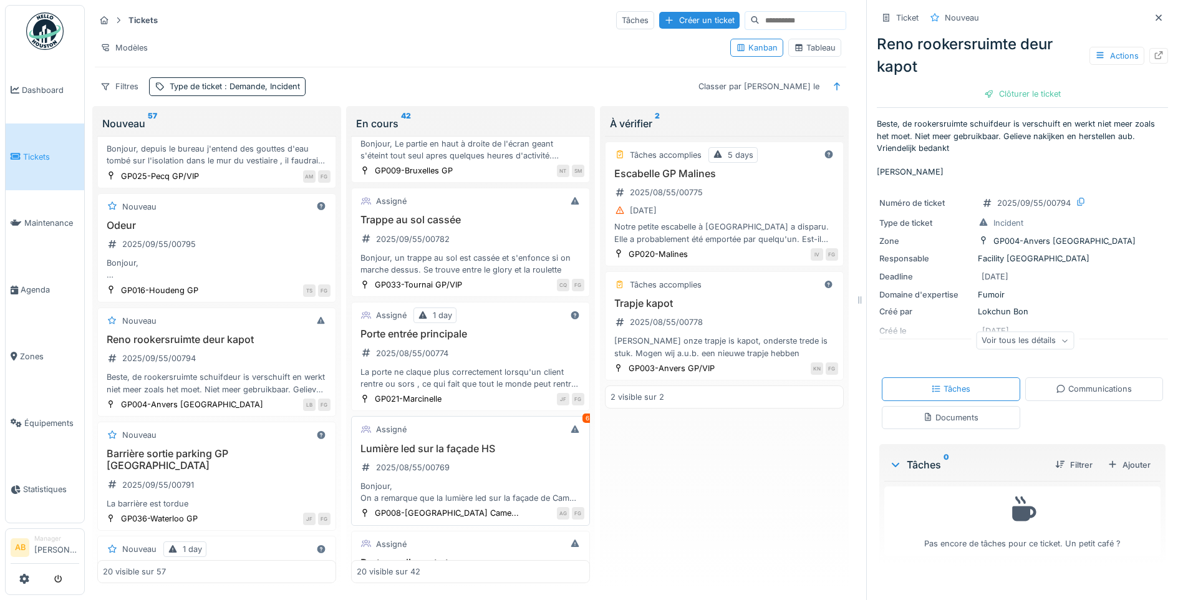
click at [501, 455] on h3 "Lumière led sur la façade HS" at bounding box center [471, 449] width 228 height 12
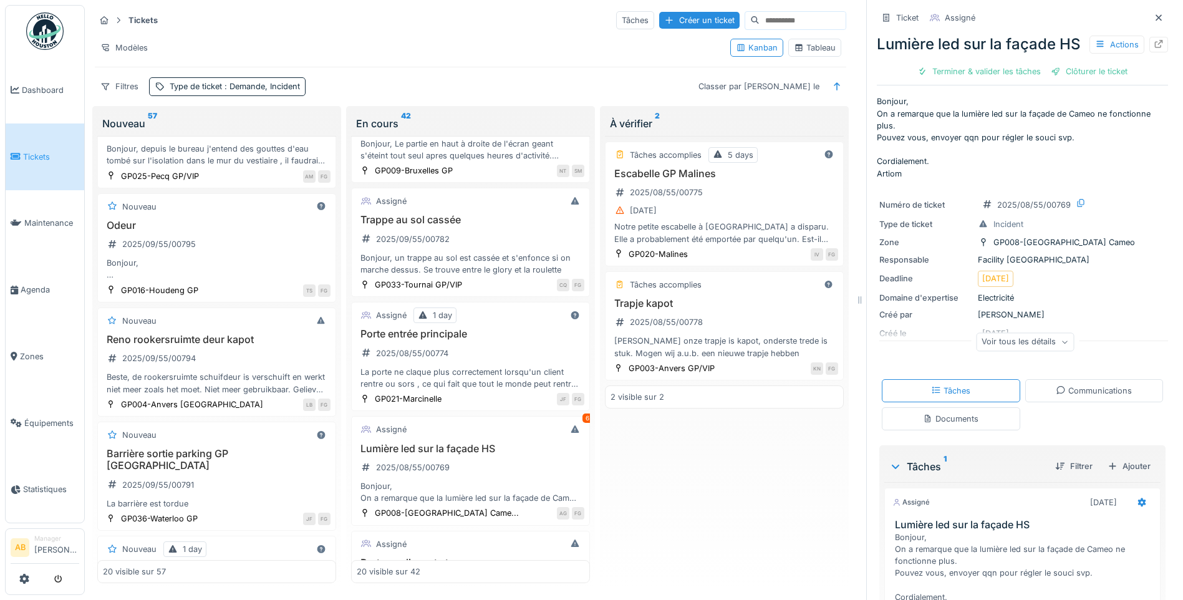
scroll to position [9, 0]
click at [1082, 402] on div "Communications" at bounding box center [1094, 390] width 138 height 23
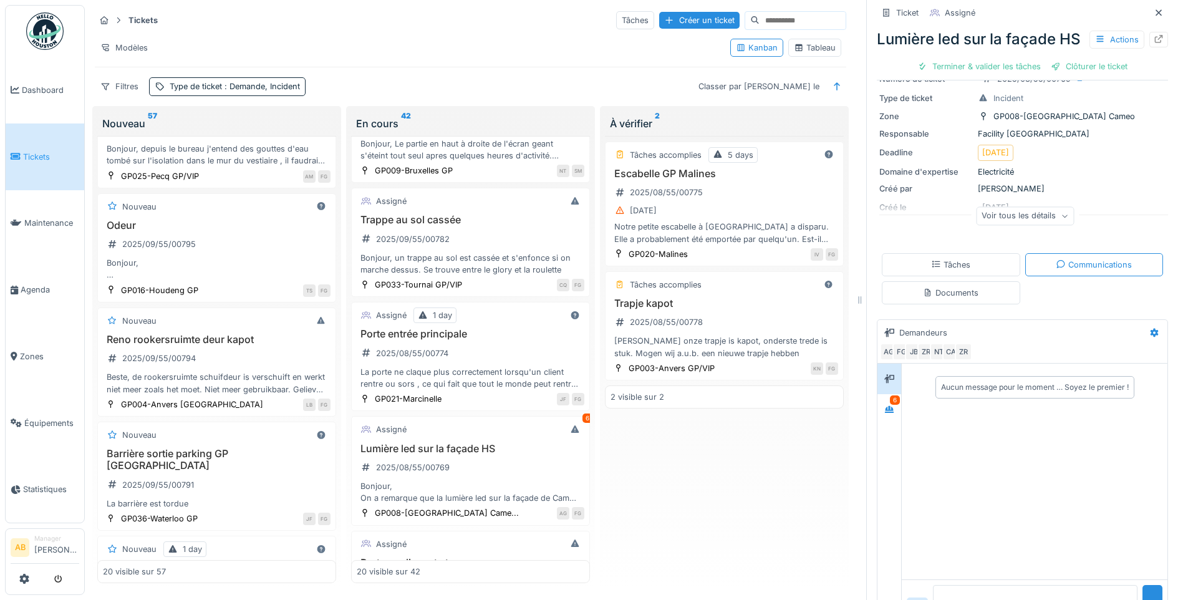
scroll to position [128, 0]
click at [885, 410] on icon at bounding box center [889, 407] width 9 height 7
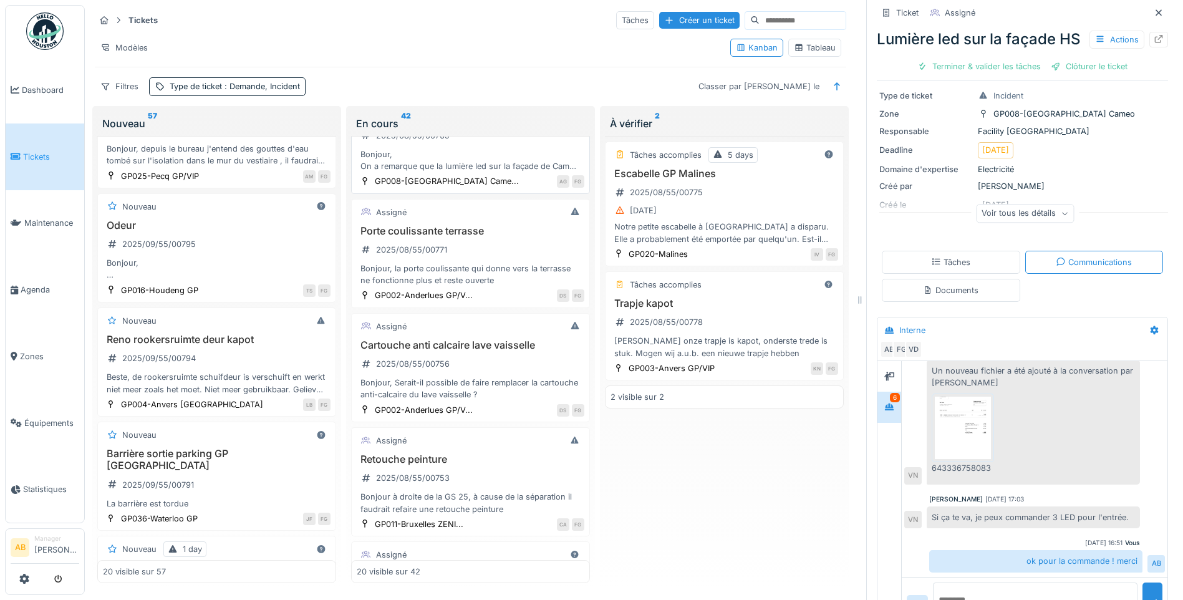
scroll to position [624, 0]
